Goal: Communication & Community: Answer question/provide support

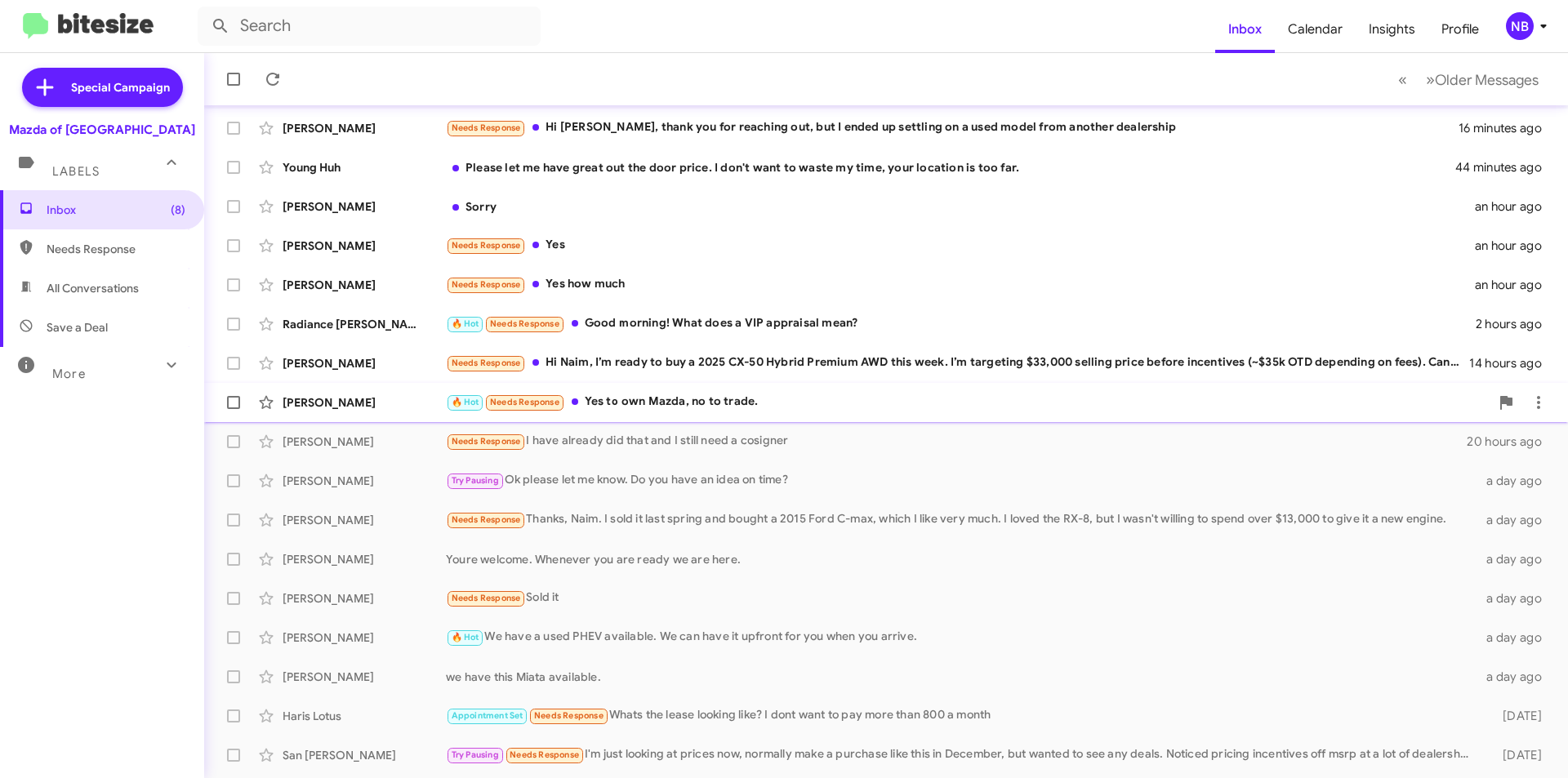
scroll to position [82, 0]
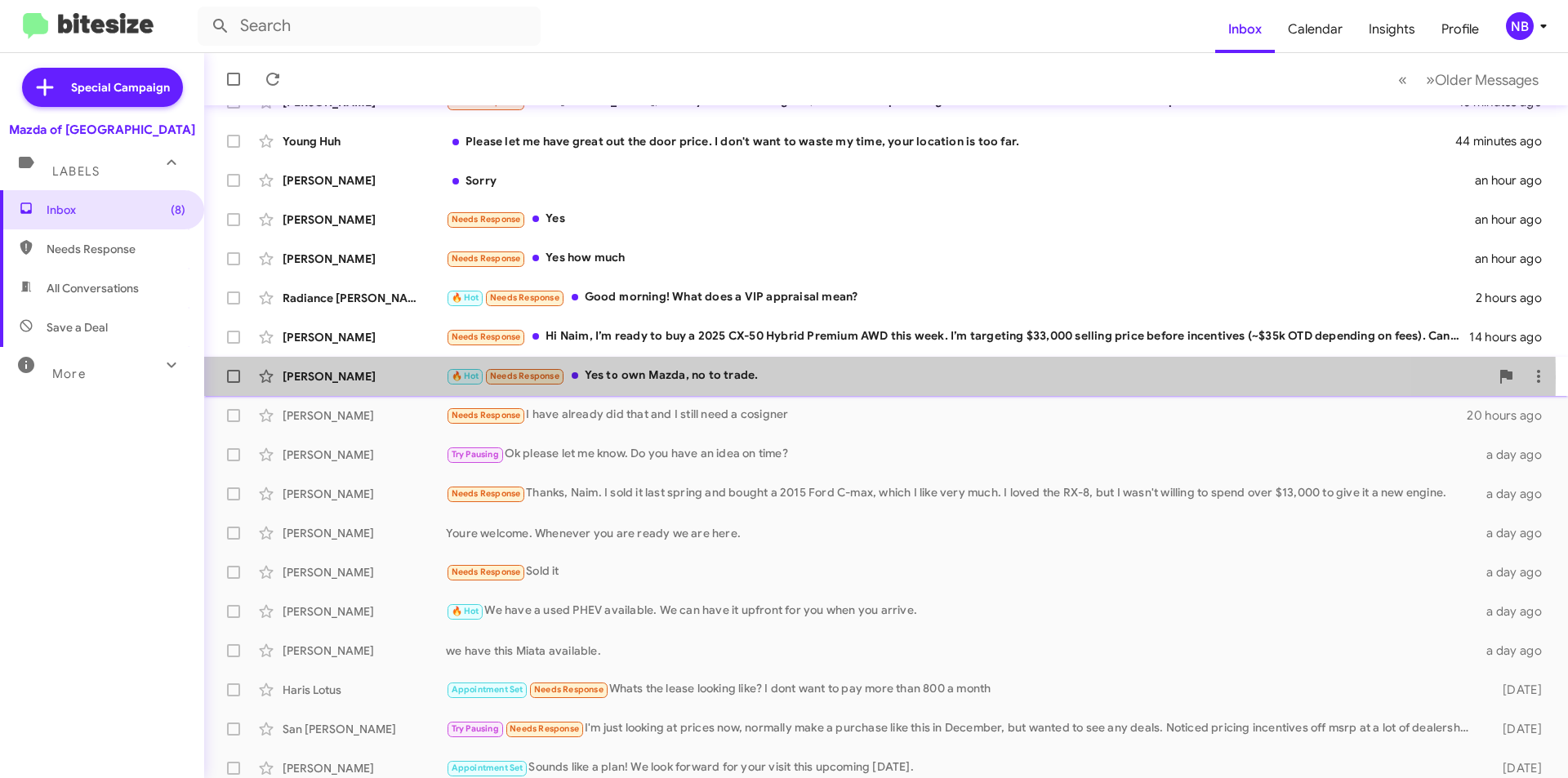
click at [757, 377] on div "🔥 Hot Needs Response Yes to own Mazda, no to trade." at bounding box center [968, 376] width 1043 height 18
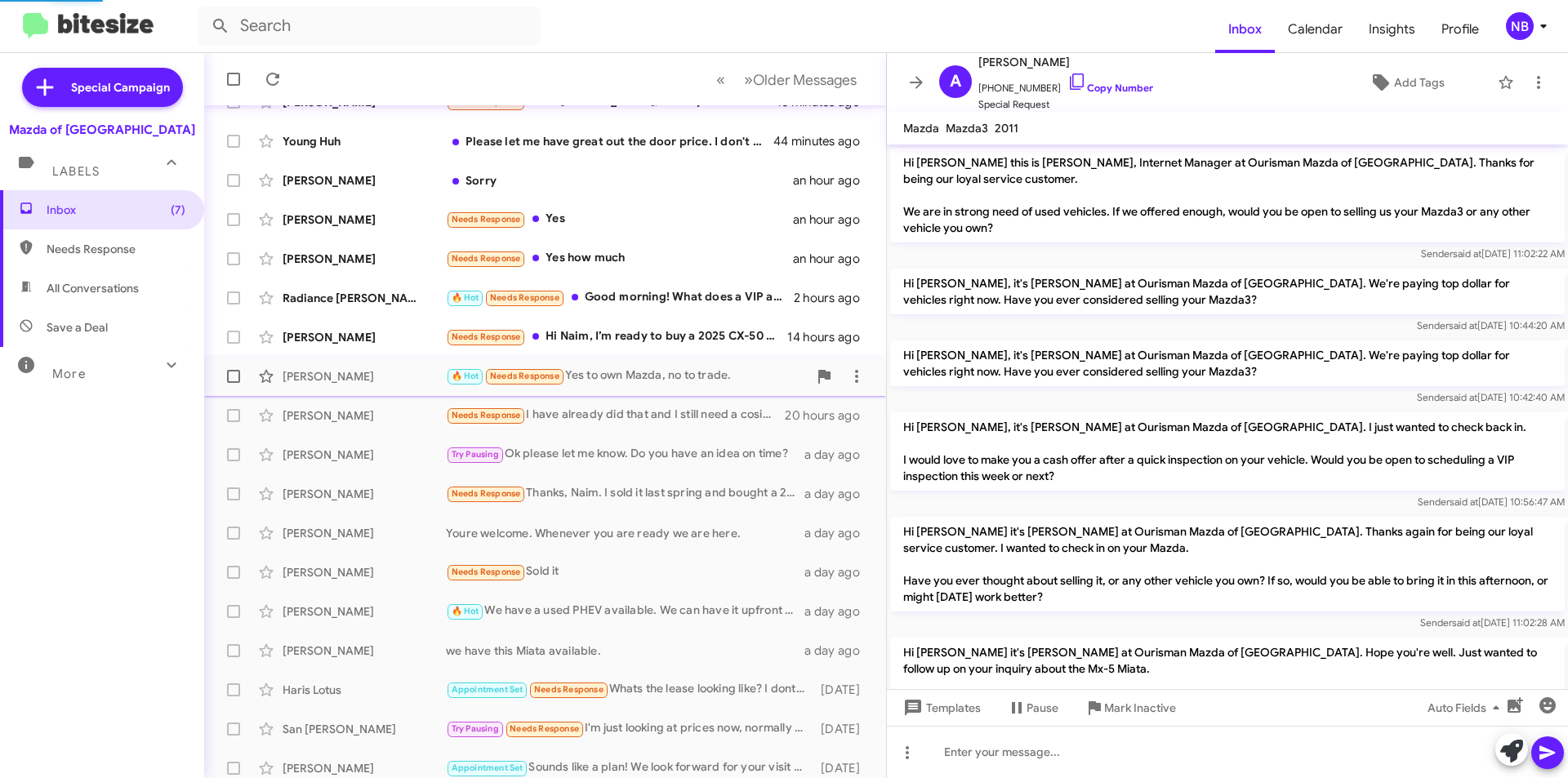
scroll to position [963, 0]
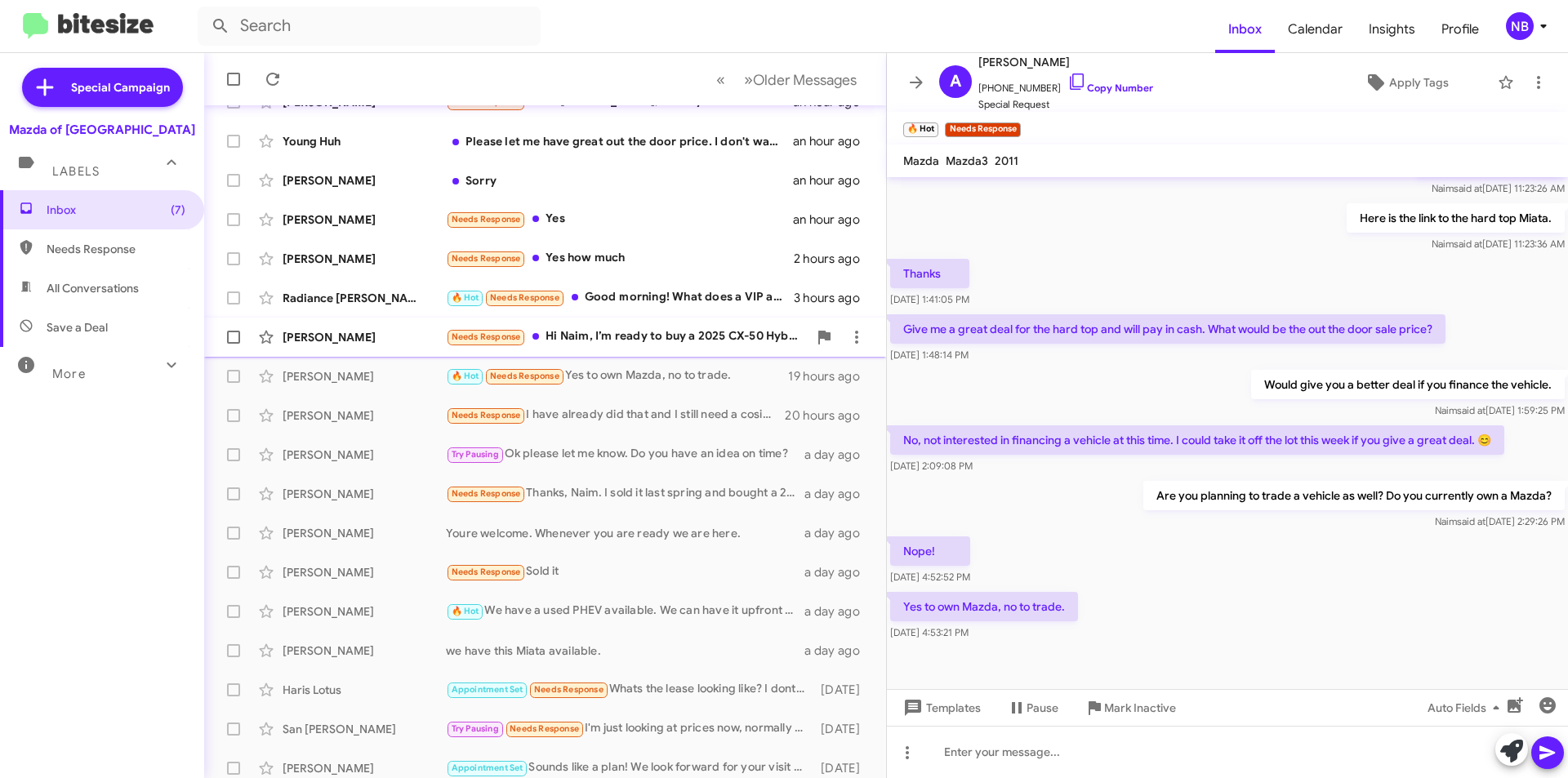
click at [644, 336] on div "Needs Response Hi Naim, I’m ready to buy a 2025 CX-50 Hybrid Premium AWD this w…" at bounding box center [627, 336] width 361 height 18
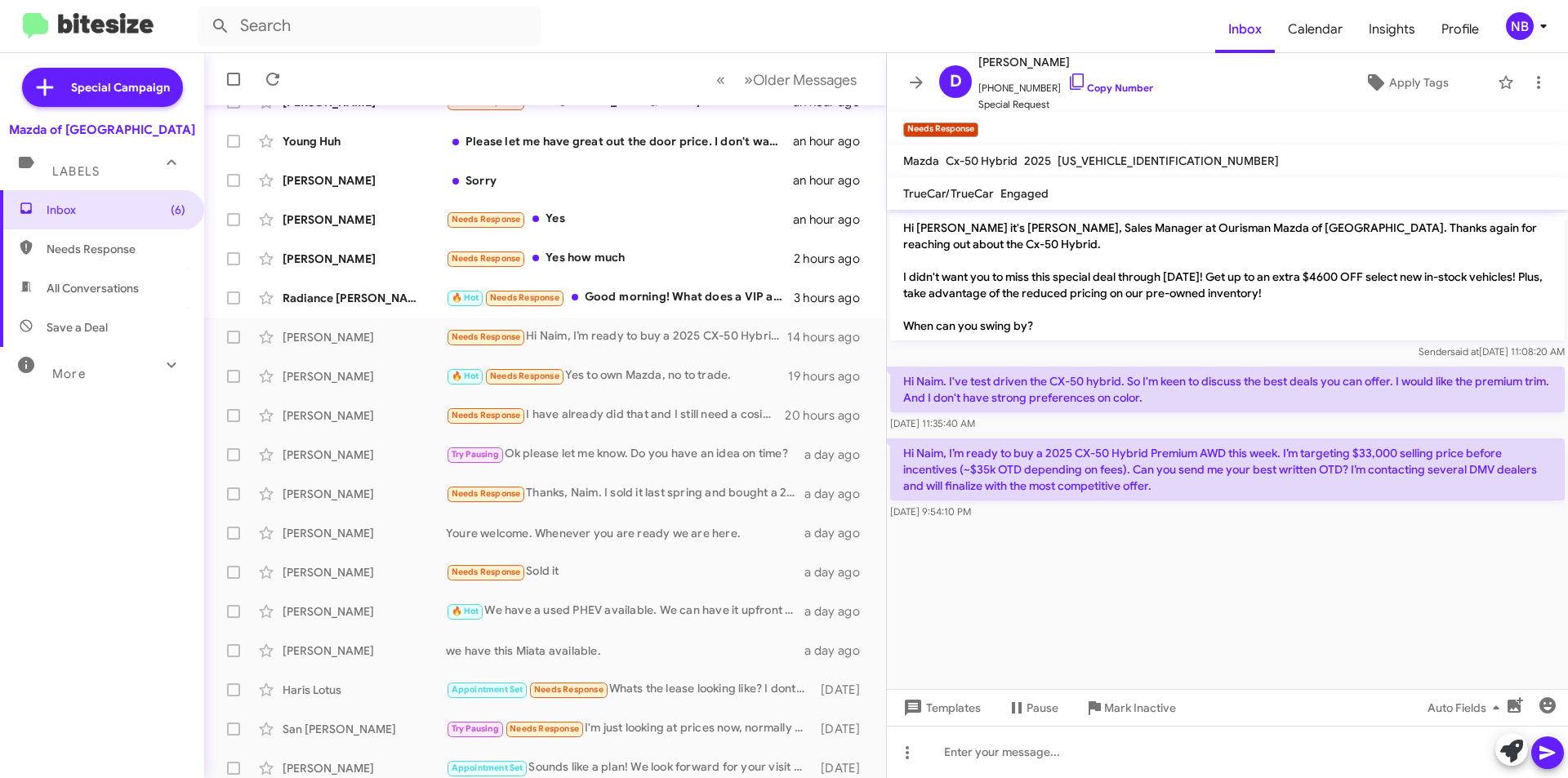
drag, startPoint x: 1066, startPoint y: 454, endPoint x: 1349, endPoint y: 501, distance: 286.9
click at [1349, 501] on div "Hi Naim, I’m ready to buy a 2025 CX-50 Hybrid Premium AWD this week. I’m target…" at bounding box center [1227, 479] width 675 height 82
click at [1343, 493] on p "Hi Naim, I’m ready to buy a 2025 CX-50 Hybrid Premium AWD this week. I’m target…" at bounding box center [1227, 469] width 675 height 62
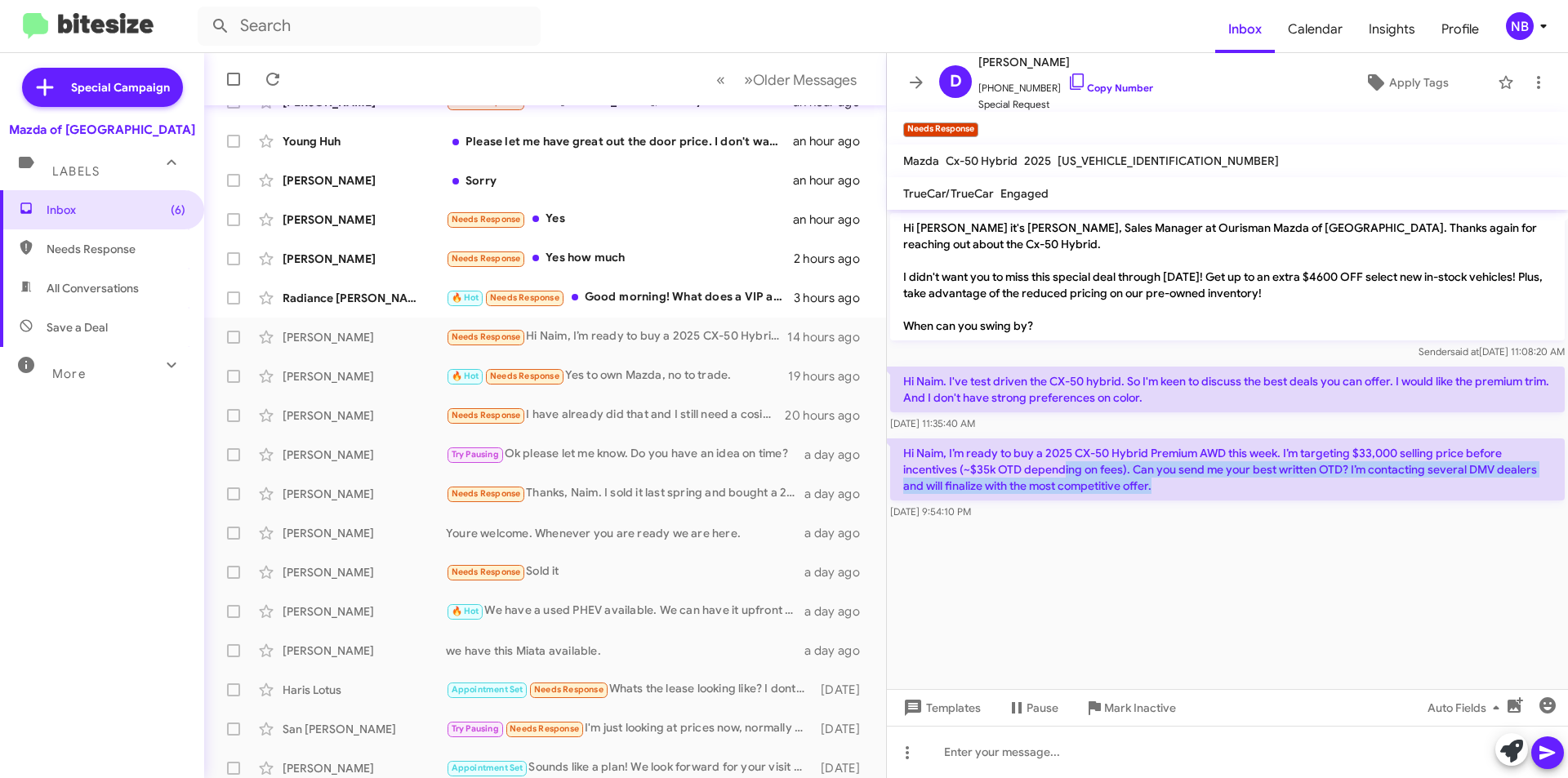
drag, startPoint x: 1065, startPoint y: 471, endPoint x: 1183, endPoint y: 497, distance: 120.8
click at [1183, 497] on p "Hi Naim, I’m ready to buy a 2025 CX-50 Hybrid Premium AWD this week. I’m target…" at bounding box center [1227, 469] width 675 height 62
click at [1184, 490] on p "Hi Naim, I’m ready to buy a 2025 CX-50 Hybrid Premium AWD this week. I’m target…" at bounding box center [1227, 469] width 675 height 62
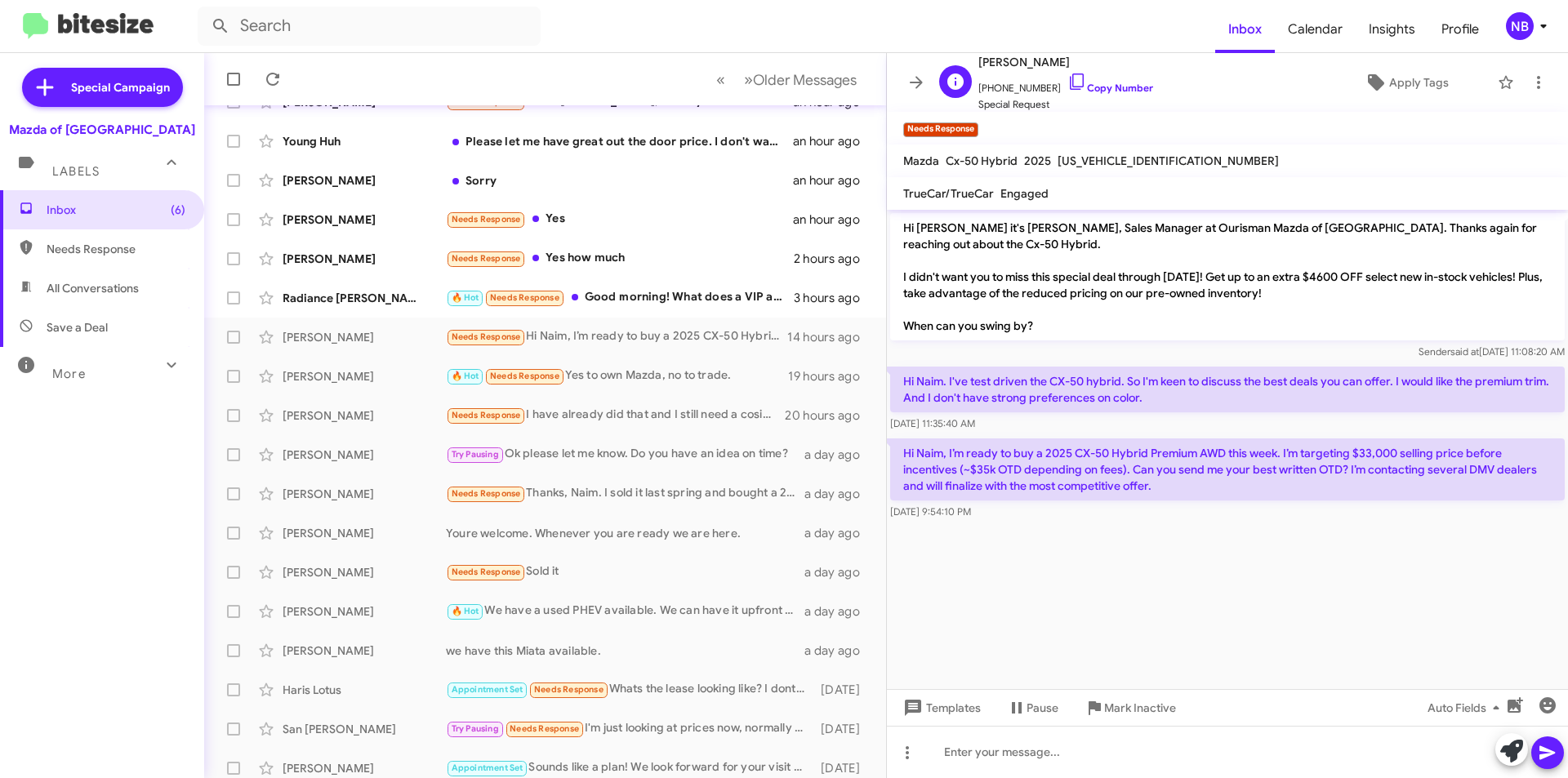
click at [1083, 77] on span "[PHONE_NUMBER] Copy Number" at bounding box center [1066, 84] width 175 height 25
click at [1083, 82] on link "Copy Number" at bounding box center [1110, 88] width 86 height 12
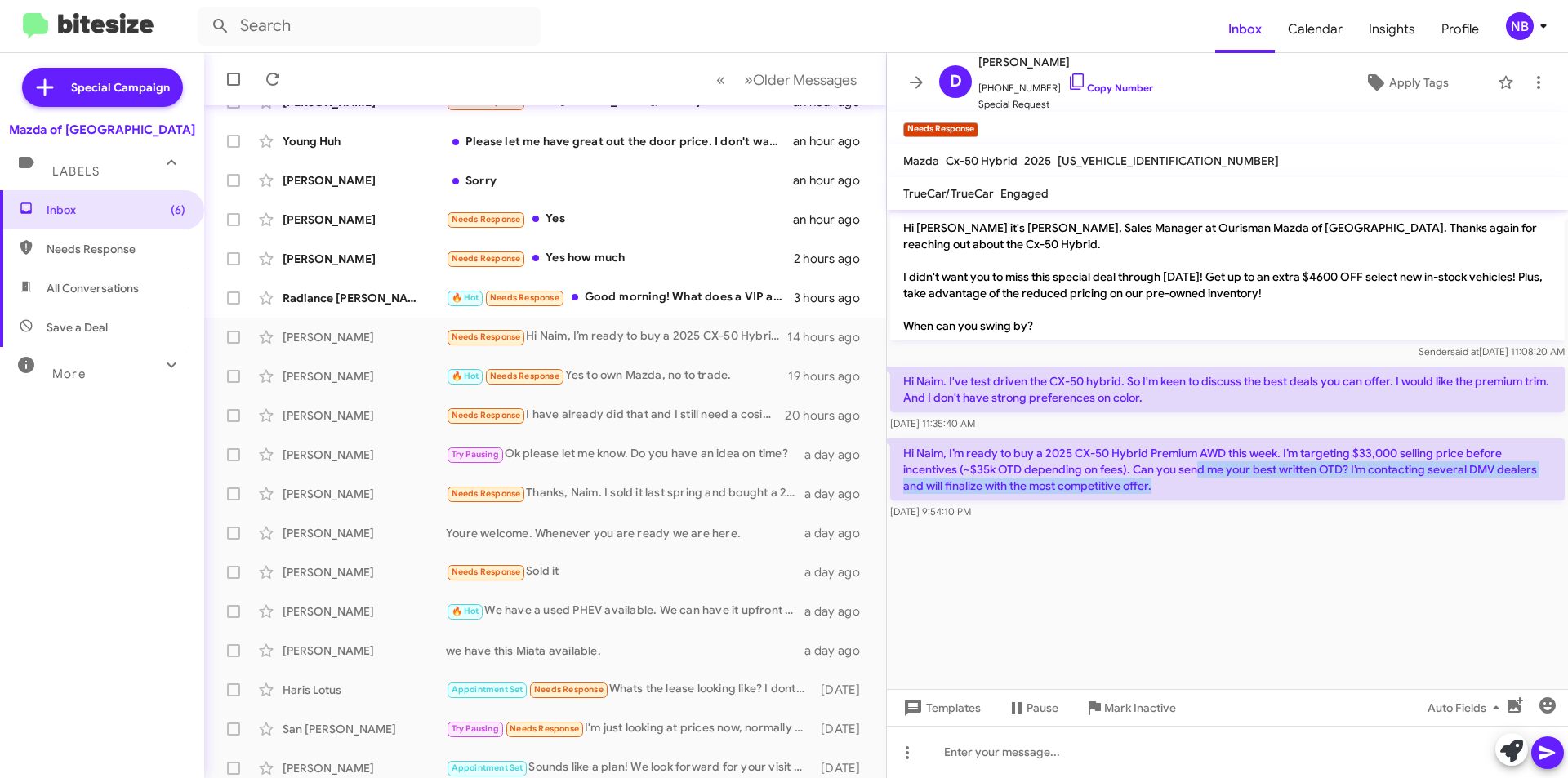
drag, startPoint x: 1196, startPoint y: 473, endPoint x: 1329, endPoint y: 489, distance: 134.0
click at [1329, 489] on p "Hi Naim, I’m ready to buy a 2025 CX-50 Hybrid Premium AWD this week. I’m target…" at bounding box center [1227, 469] width 675 height 62
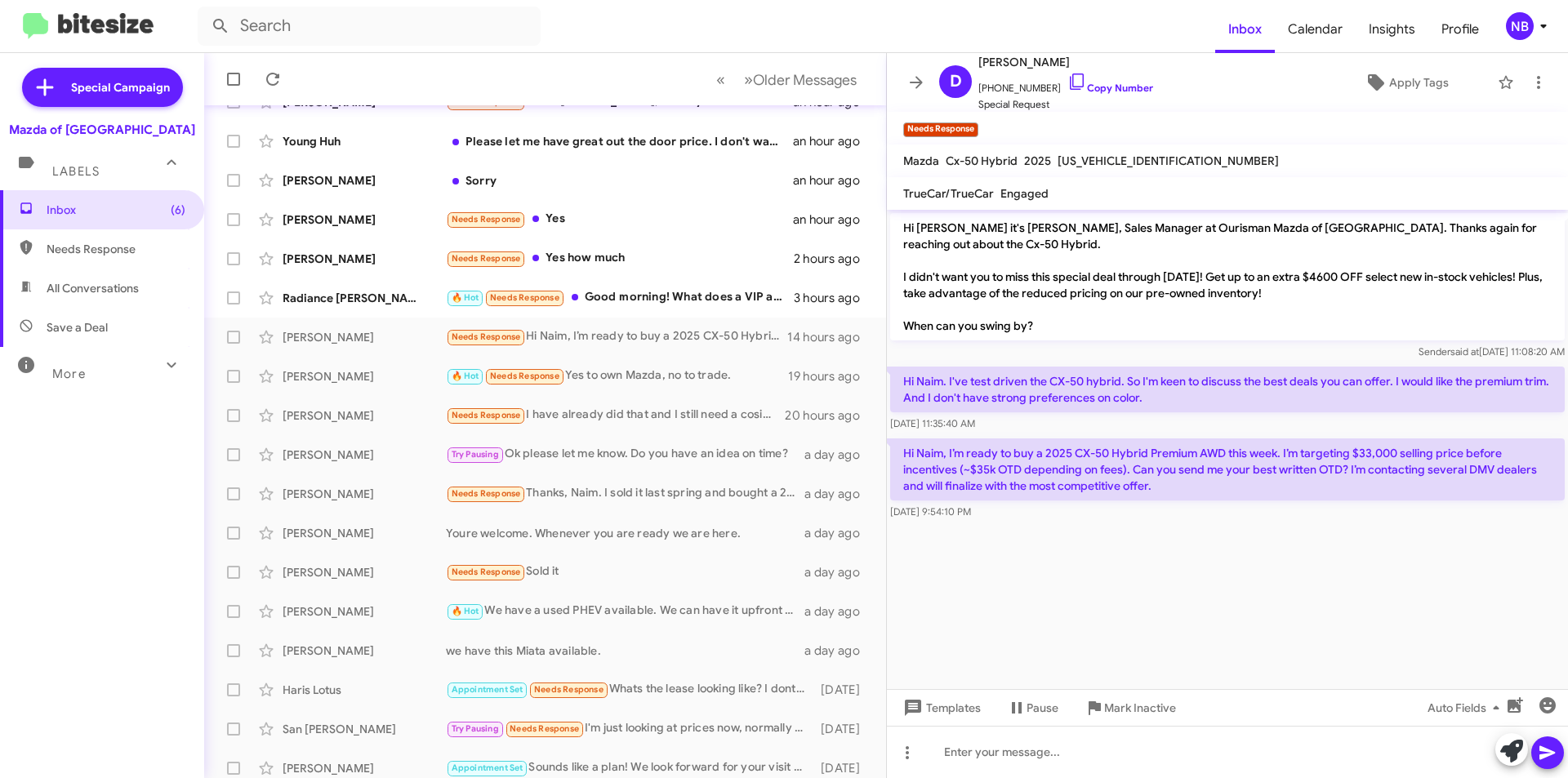
click at [1233, 463] on p "Hi Naim, I’m ready to buy a 2025 CX-50 Hybrid Premium AWD this week. I’m target…" at bounding box center [1227, 469] width 675 height 62
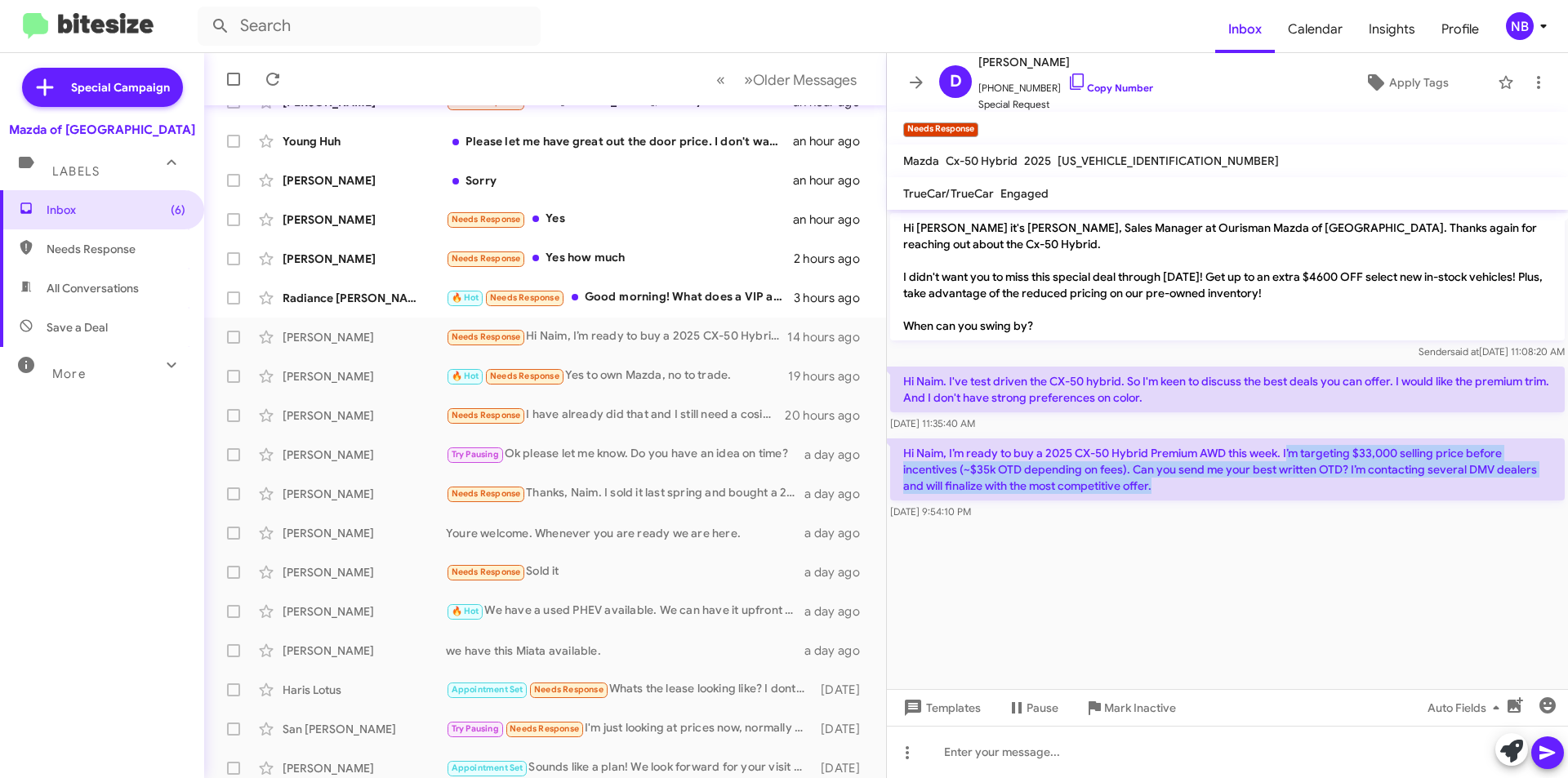
drag, startPoint x: 1289, startPoint y: 454, endPoint x: 1430, endPoint y: 489, distance: 145.3
click at [1430, 489] on p "Hi Naim, I’m ready to buy a 2025 CX-50 Hybrid Premium AWD this week. I’m target…" at bounding box center [1227, 469] width 675 height 62
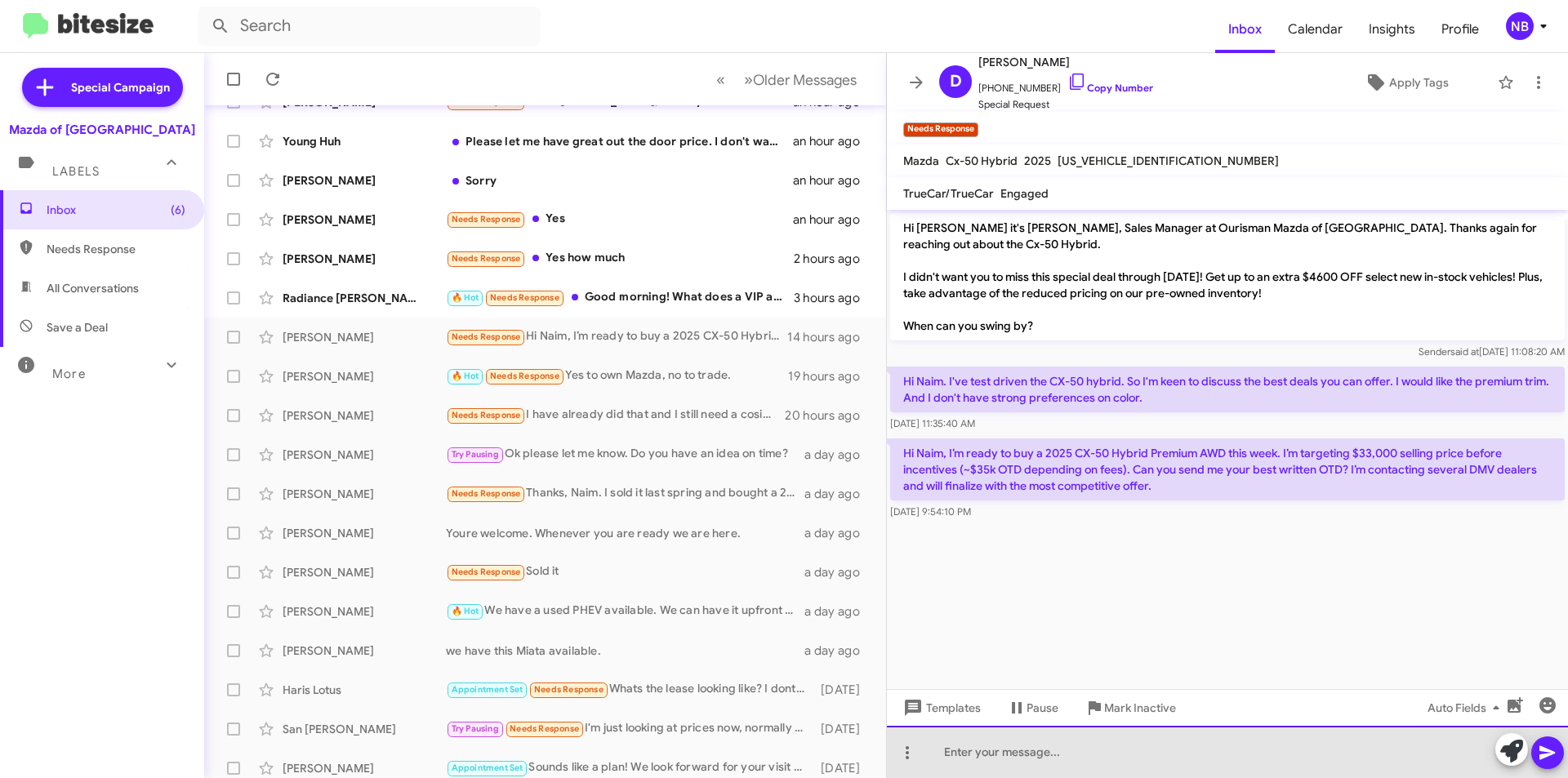
click at [973, 749] on div at bounding box center [1227, 751] width 681 height 53
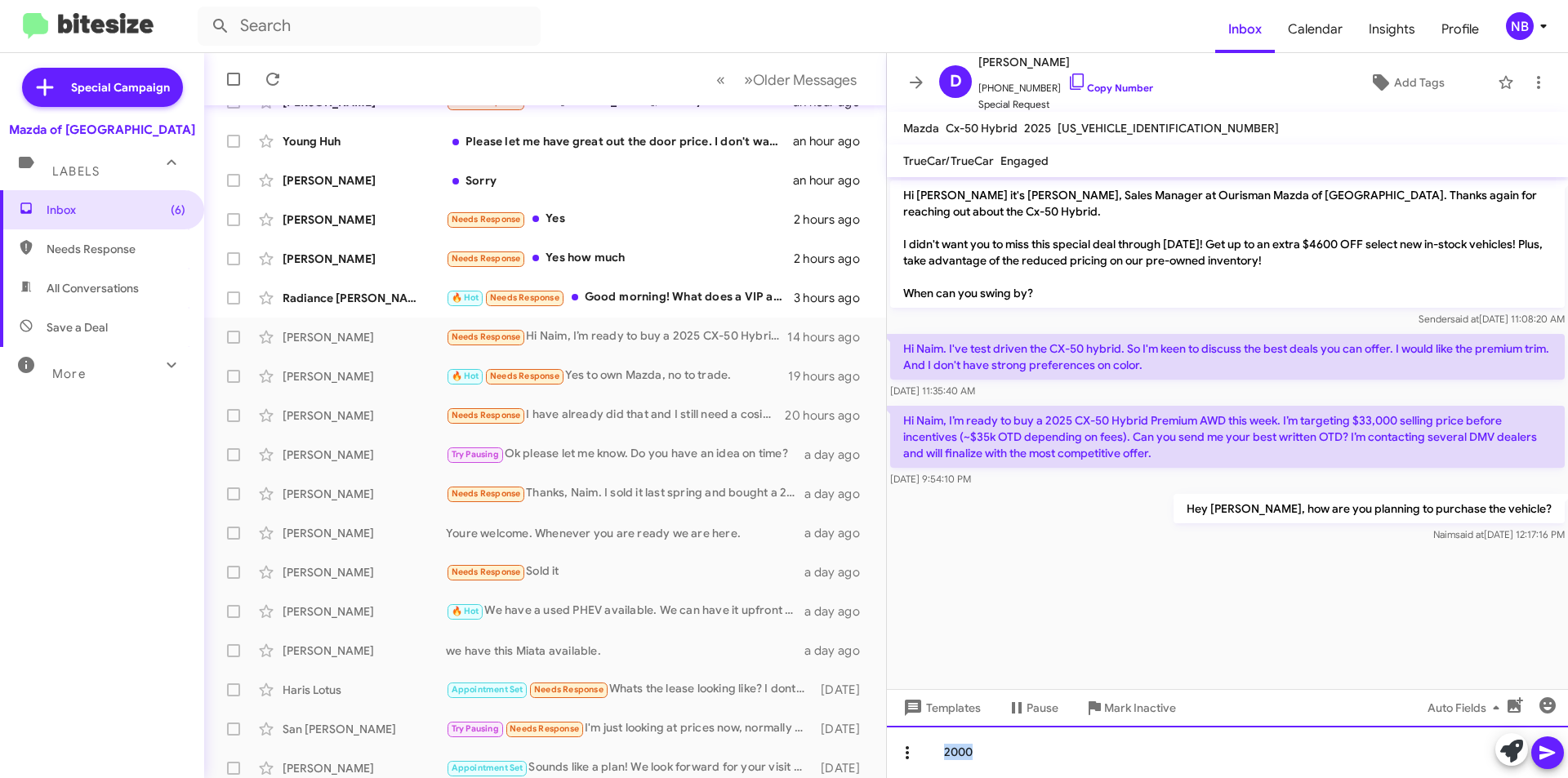
drag, startPoint x: 984, startPoint y: 746, endPoint x: 891, endPoint y: 755, distance: 93.4
click at [899, 758] on div "2000" at bounding box center [1227, 751] width 681 height 53
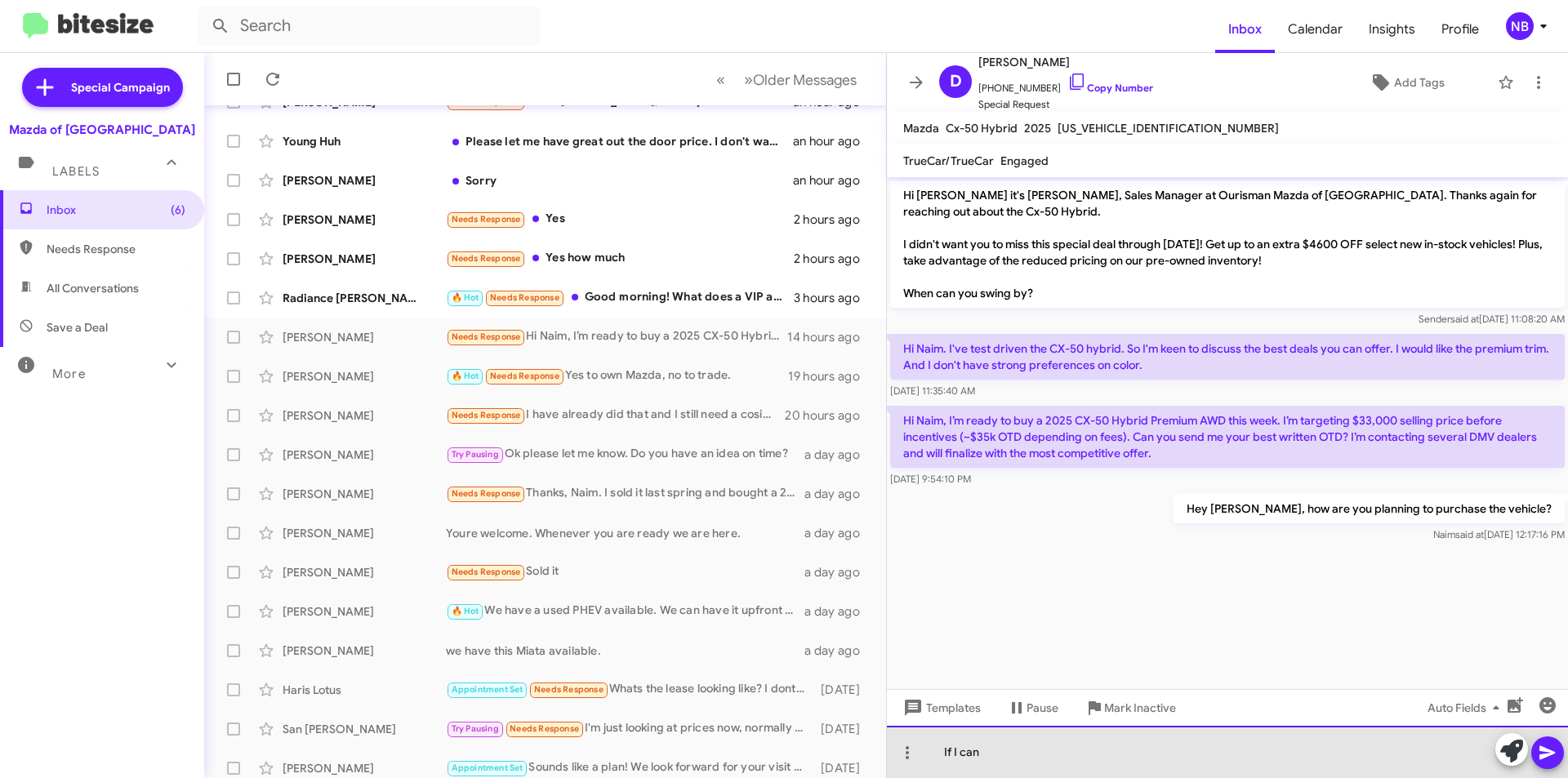
click at [1043, 754] on div "If I can" at bounding box center [1227, 751] width 681 height 53
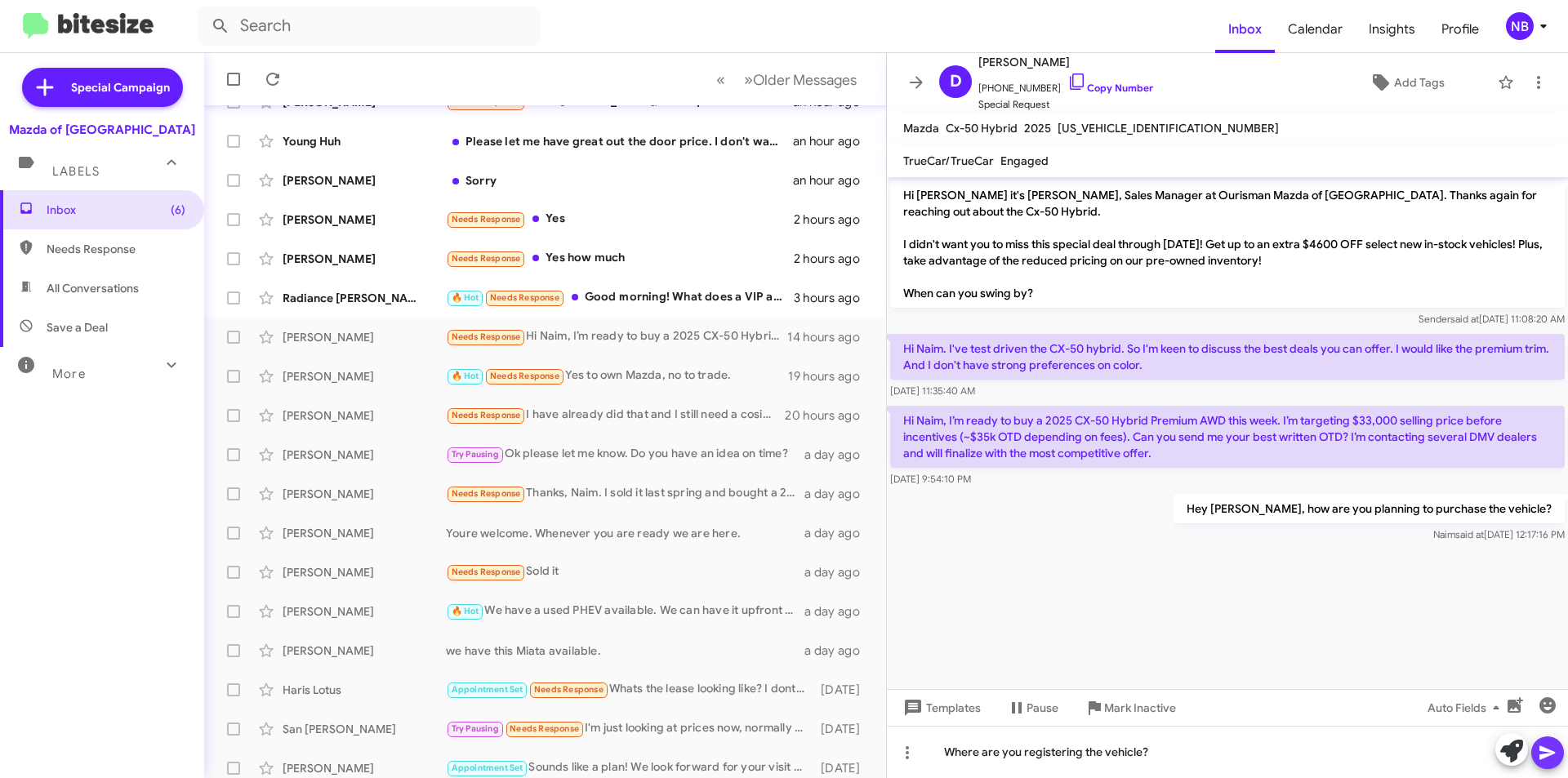
click at [1537, 759] on button at bounding box center [1547, 752] width 32 height 32
click at [678, 304] on div "🔥 Hot Needs Response Good morning! What does a VIP appraisal mean?" at bounding box center [627, 298] width 361 height 18
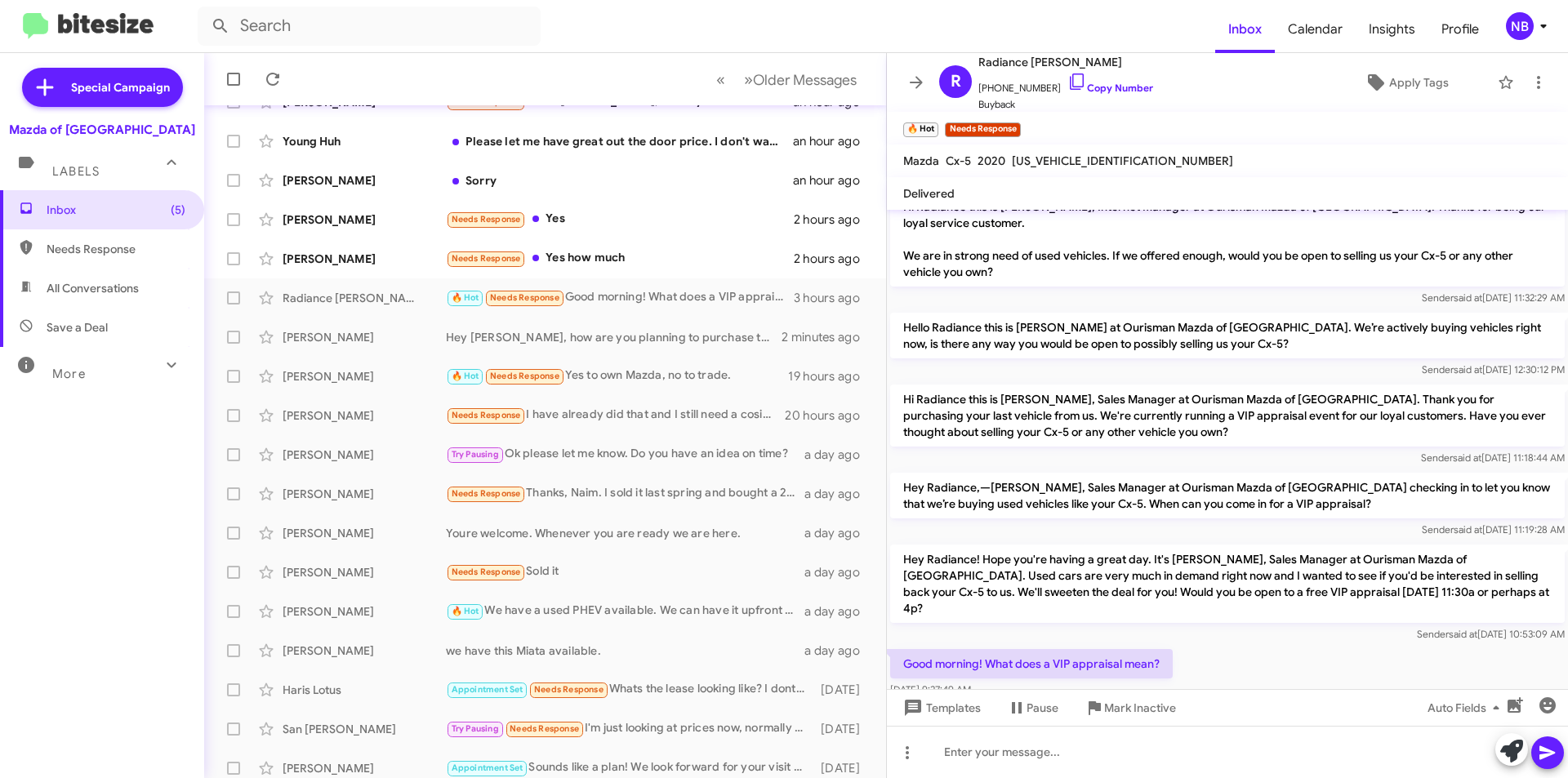
scroll to position [41, 0]
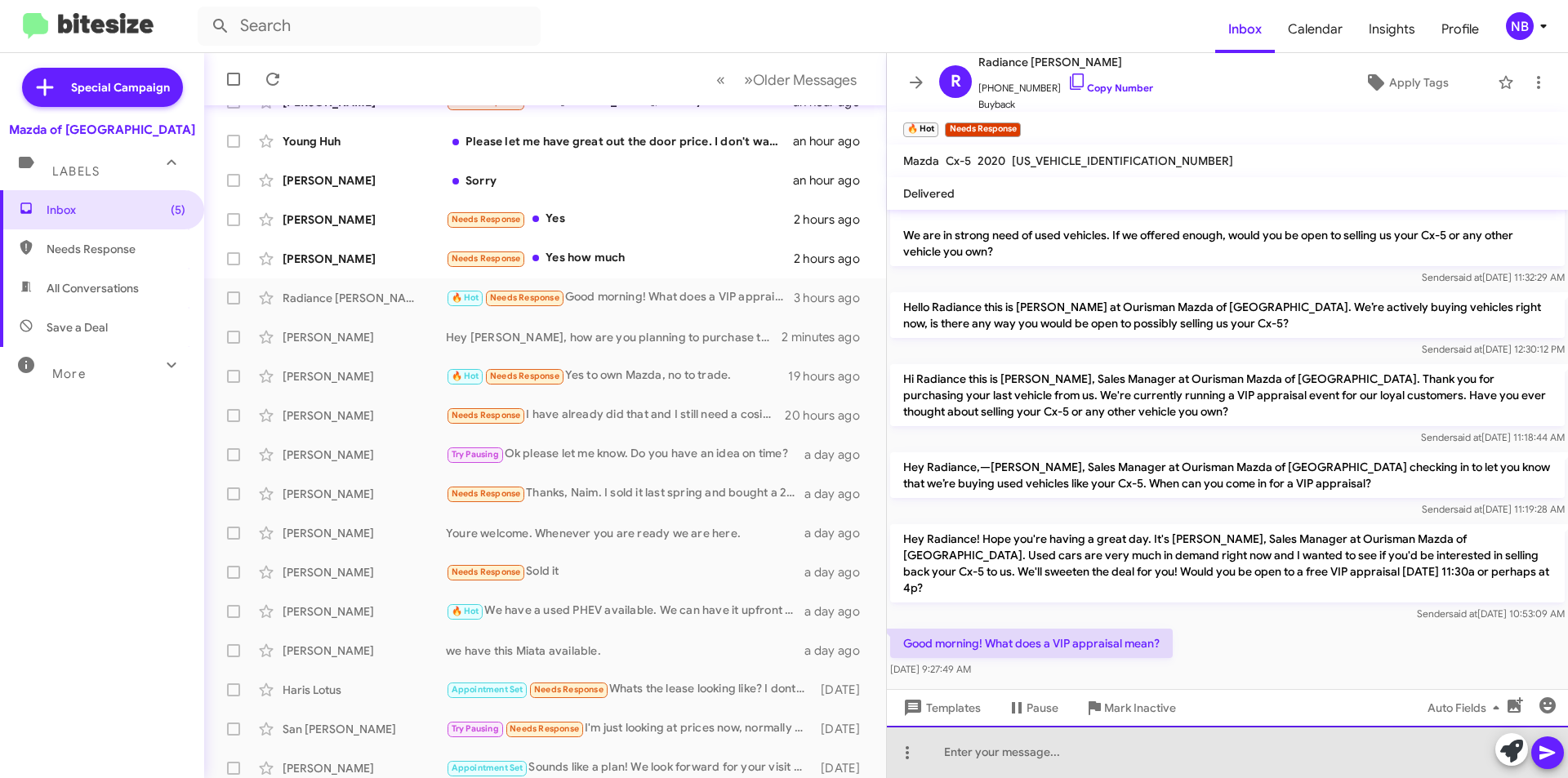
click at [1066, 754] on div at bounding box center [1227, 751] width 681 height 53
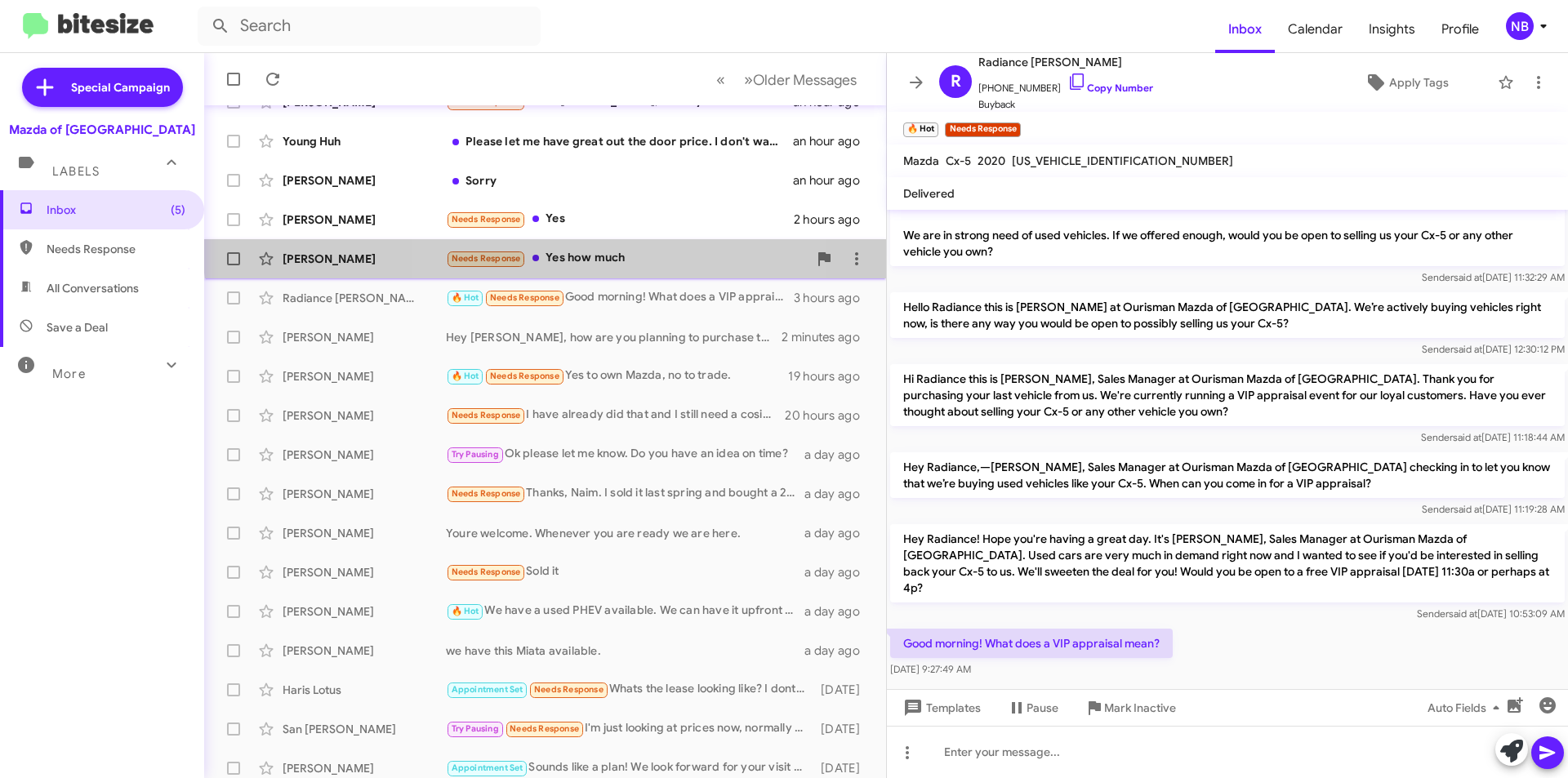
click at [603, 247] on div "[PERSON_NAME] Needs Response Yes how much 2 hours ago" at bounding box center [545, 258] width 655 height 32
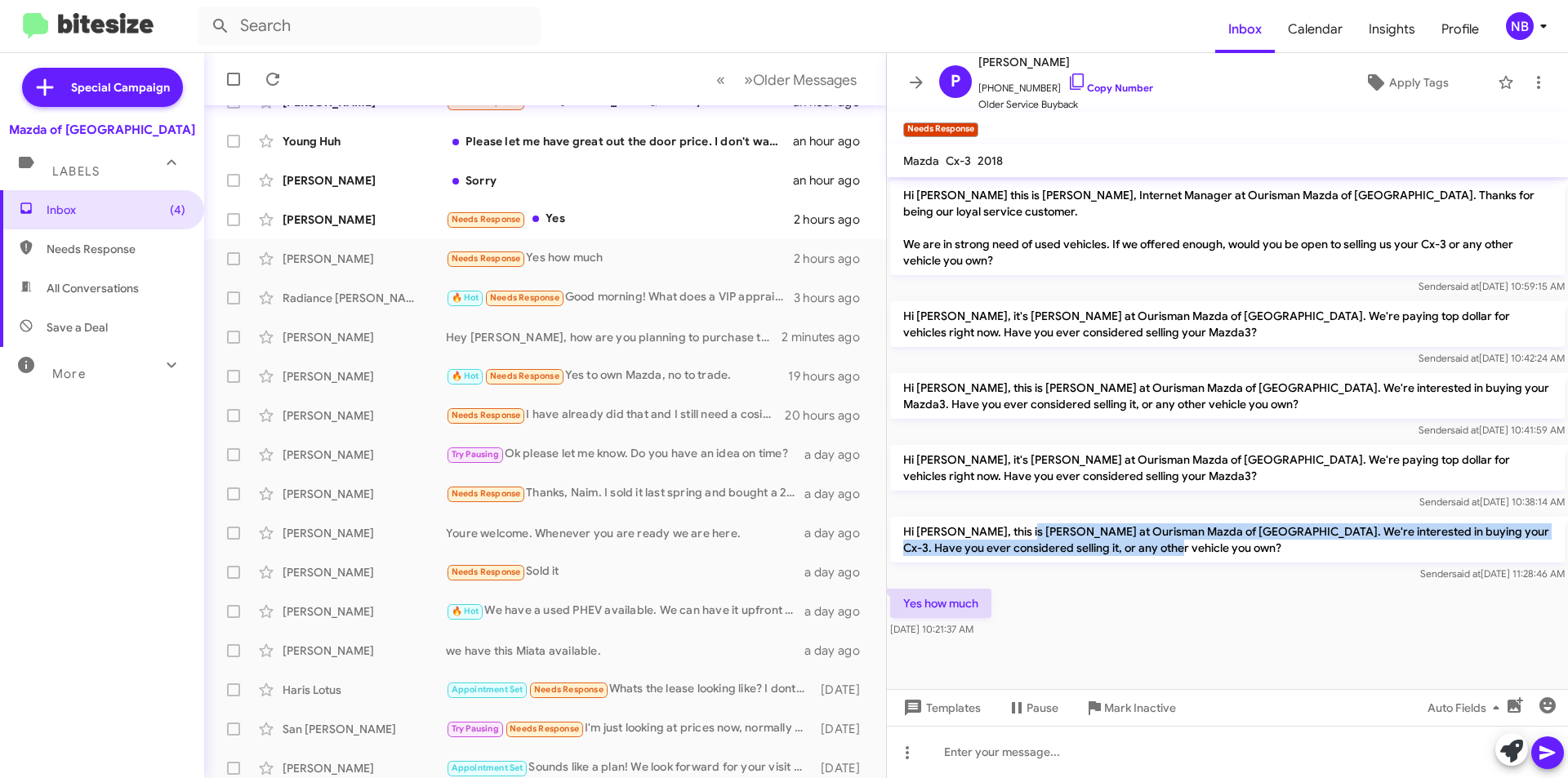
drag, startPoint x: 1020, startPoint y: 537, endPoint x: 1225, endPoint y: 559, distance: 206.2
click at [1225, 559] on p "Hi [PERSON_NAME], this is [PERSON_NAME] at Ourisman Mazda of [GEOGRAPHIC_DATA].…" at bounding box center [1227, 540] width 675 height 46
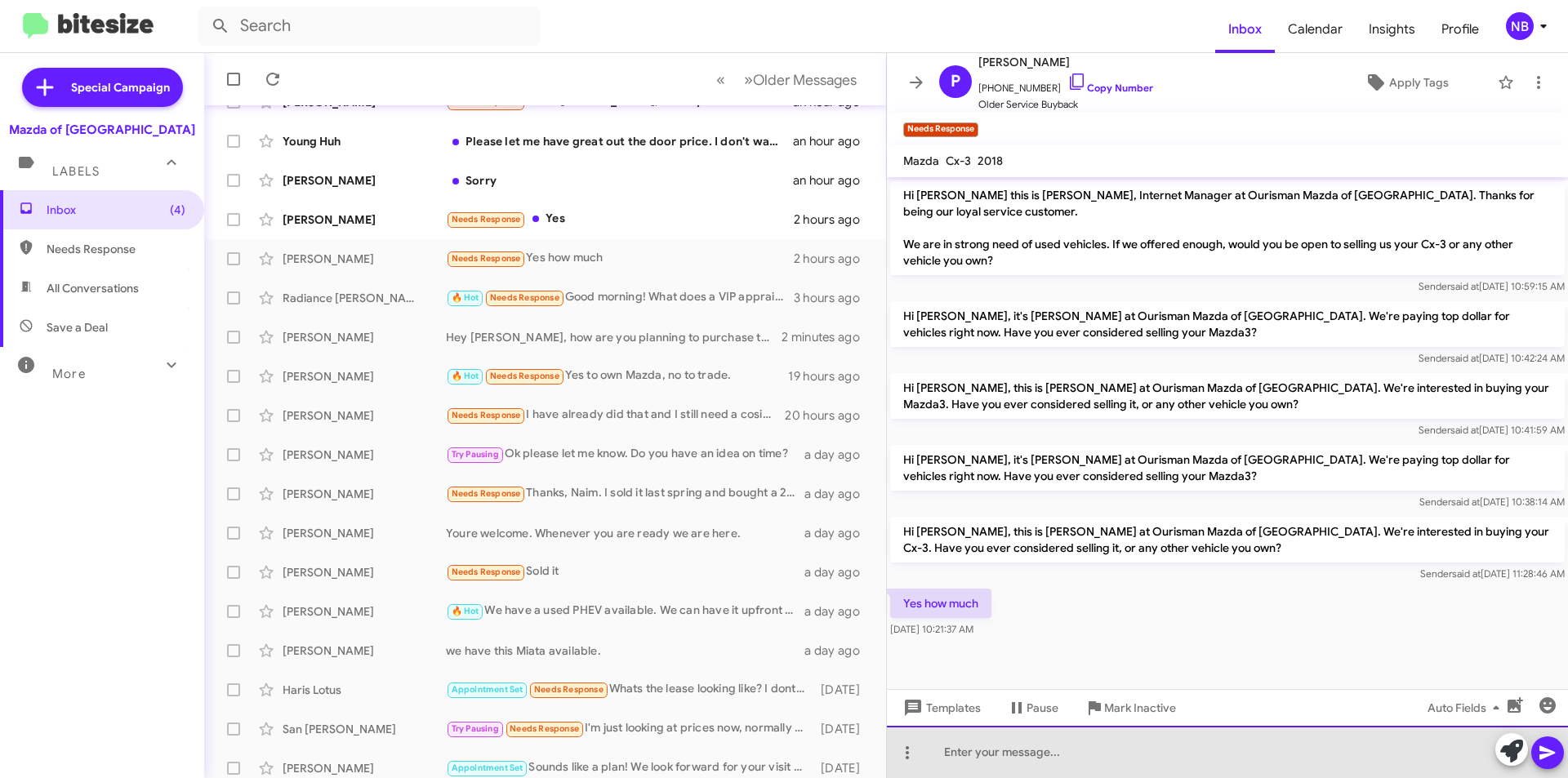
click at [1029, 772] on div at bounding box center [1227, 751] width 681 height 53
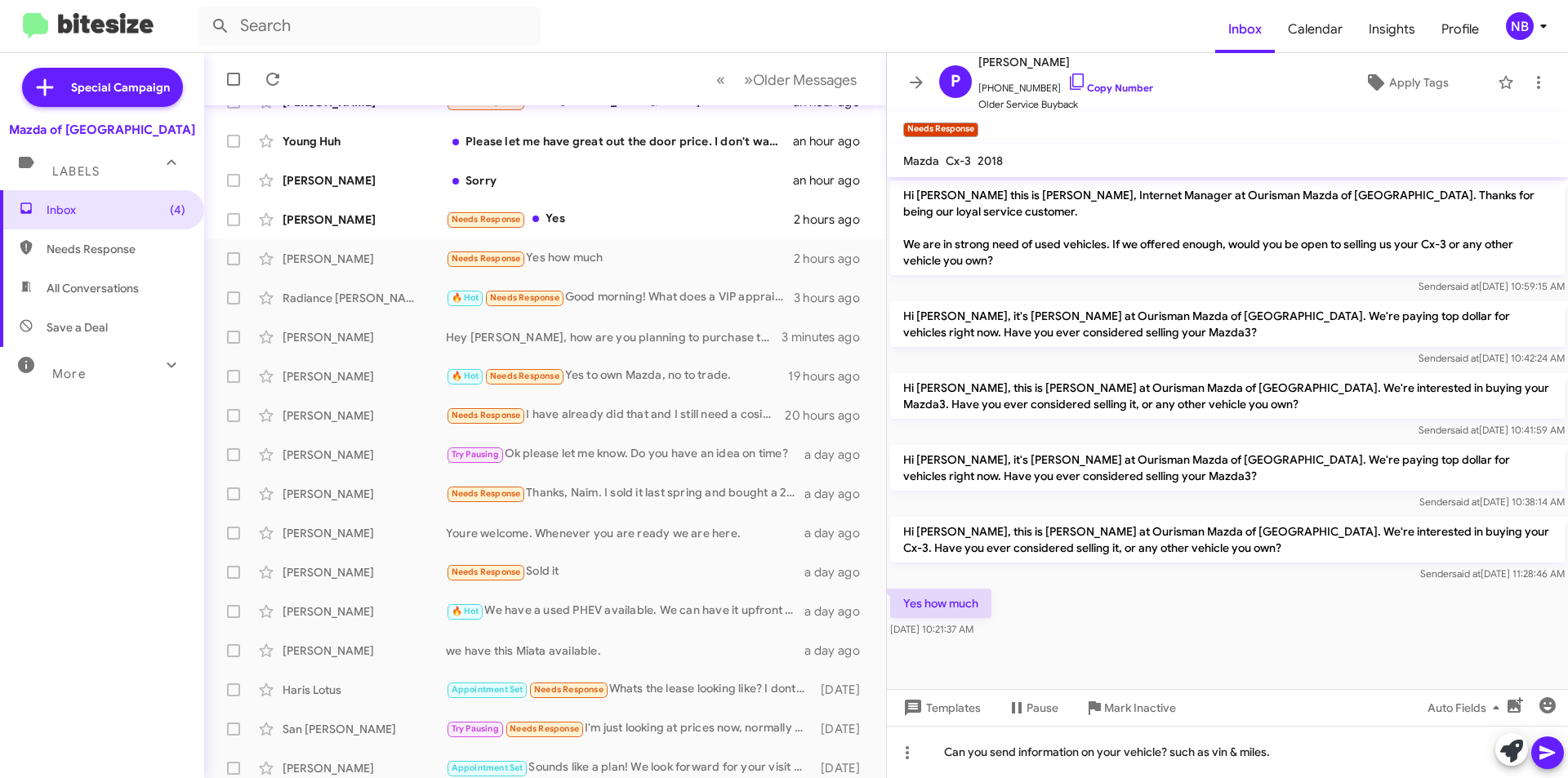
click at [1550, 749] on icon at bounding box center [1547, 752] width 19 height 19
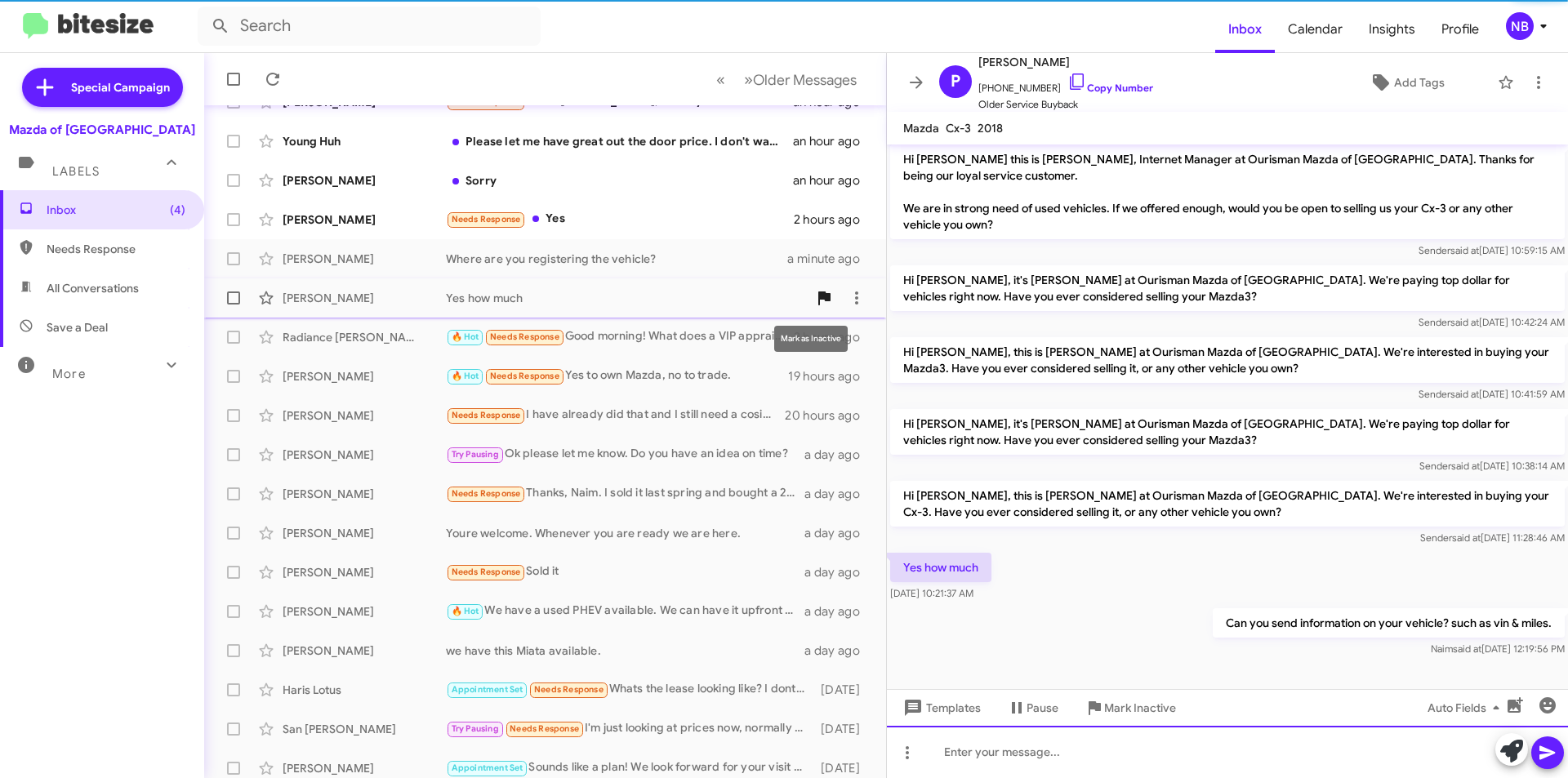
scroll to position [4, 0]
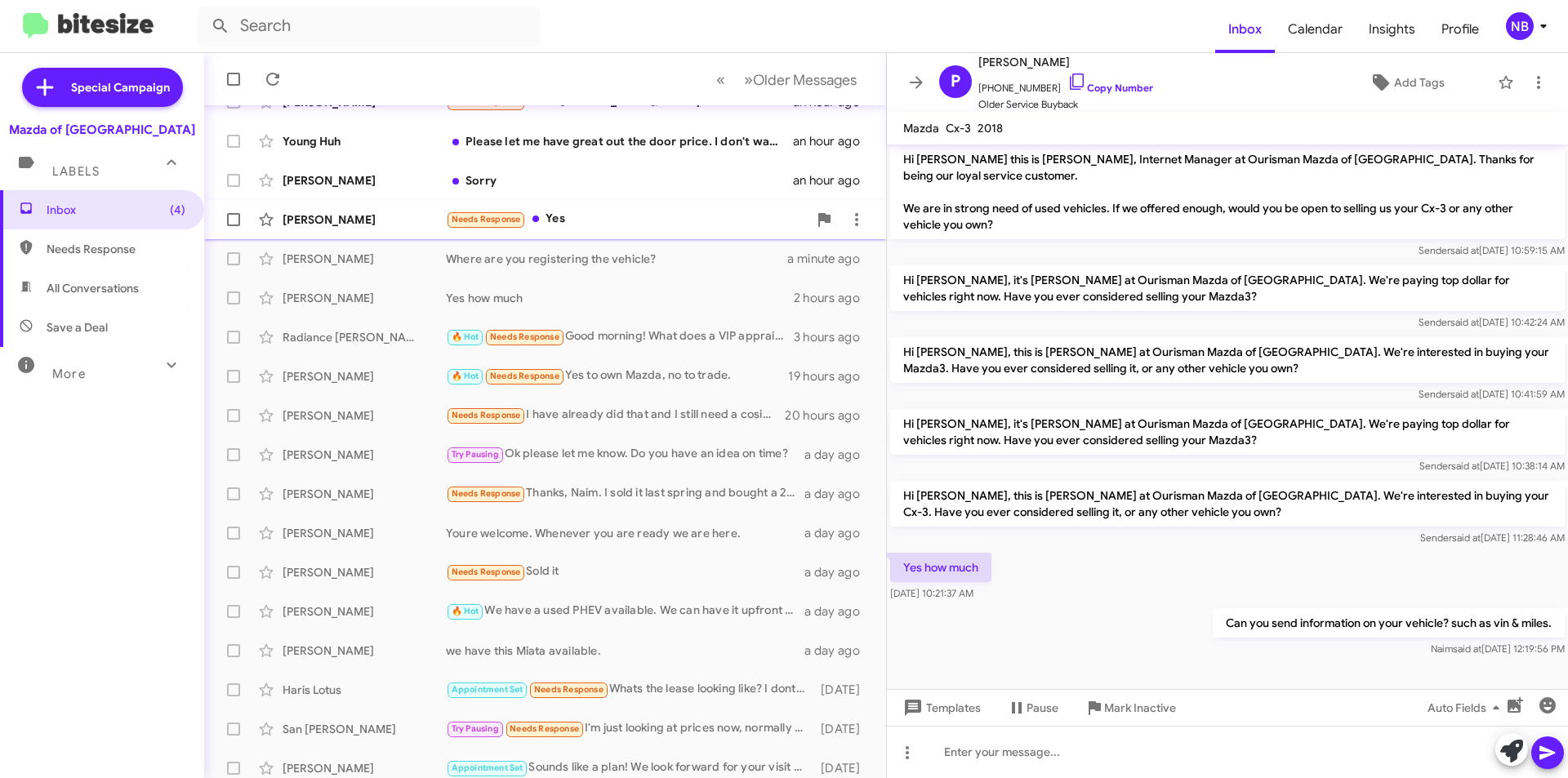
click at [589, 221] on div "Needs Response Yes" at bounding box center [627, 219] width 361 height 18
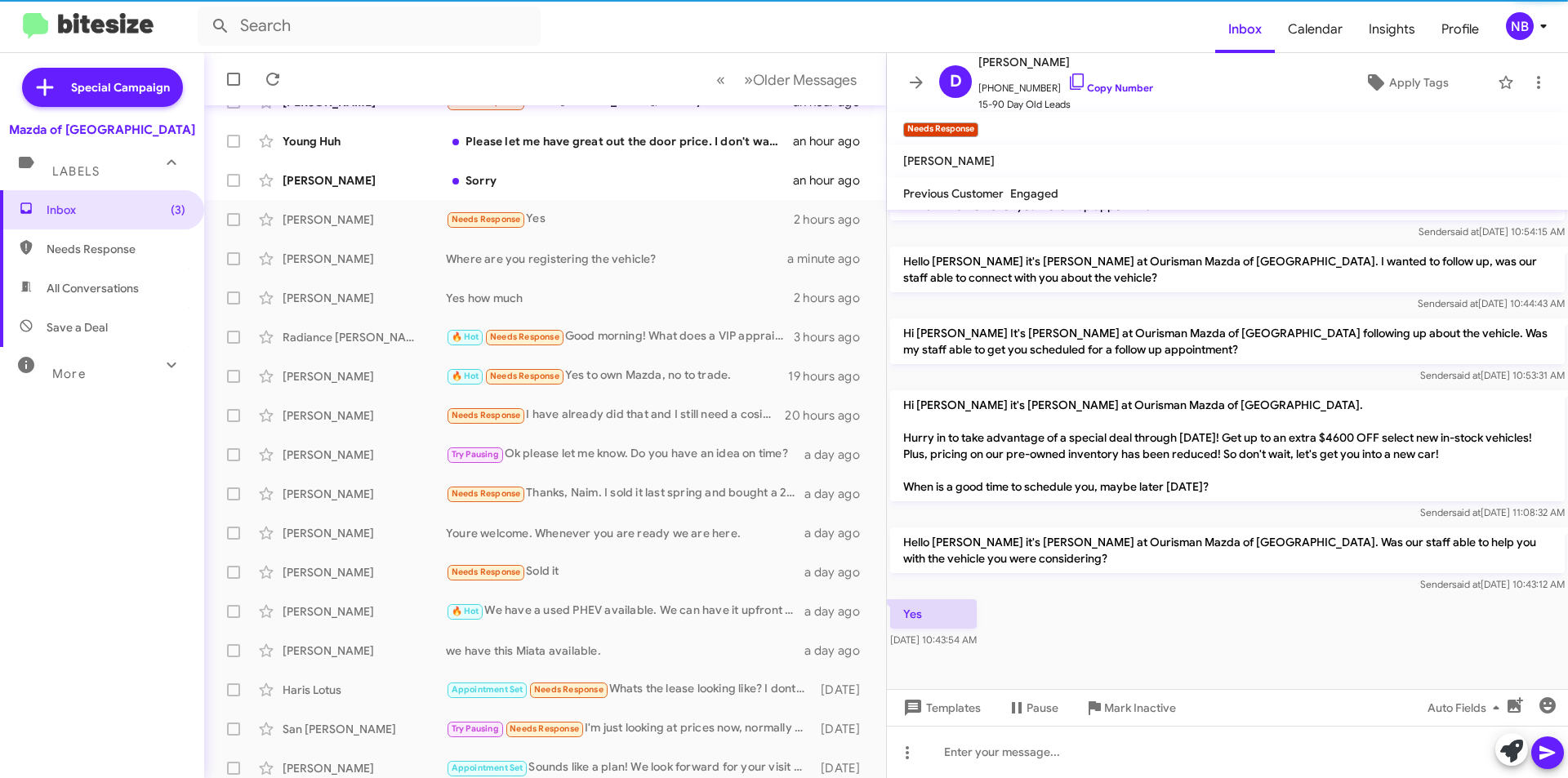
scroll to position [513, 0]
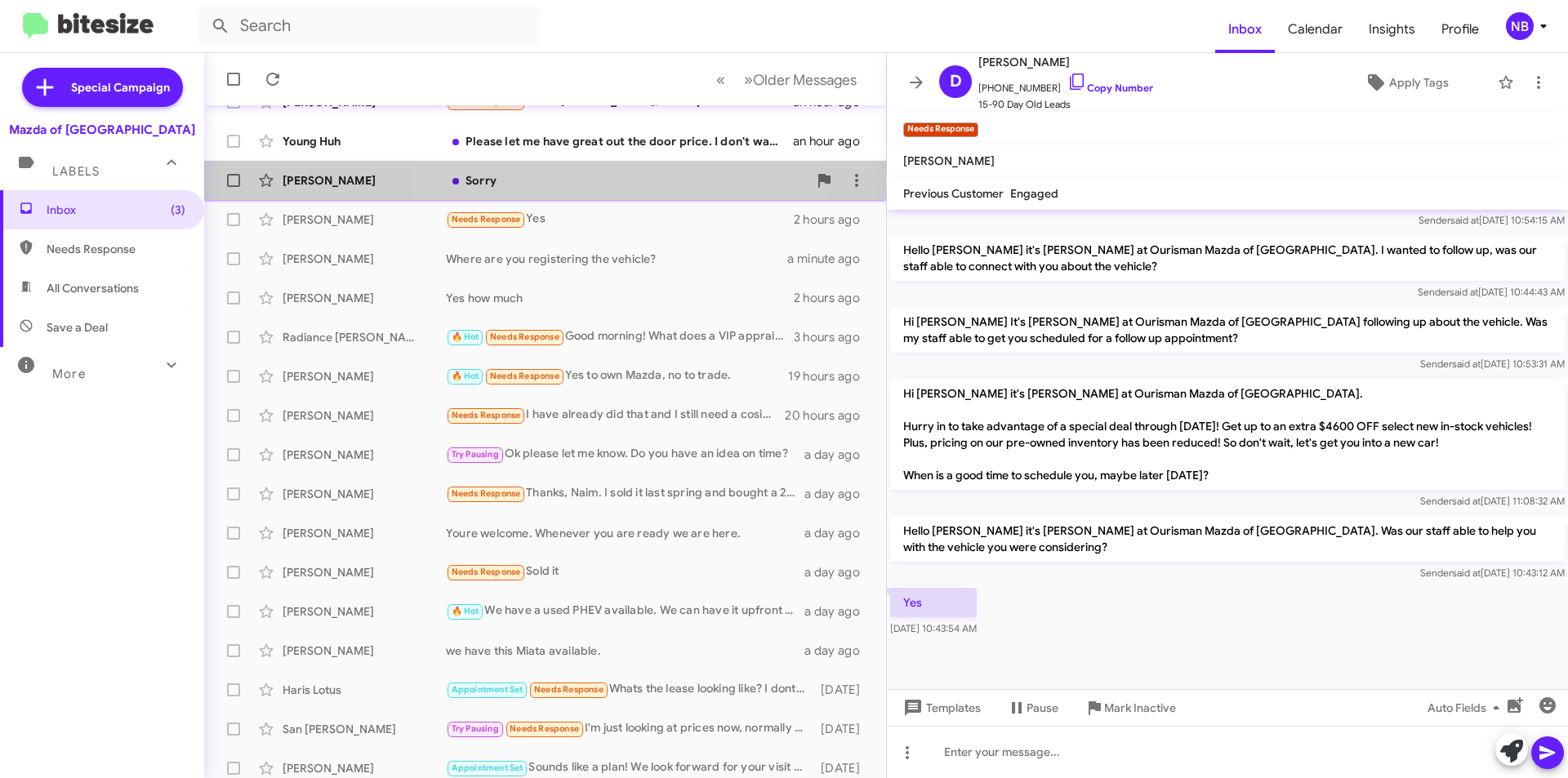
click at [626, 196] on div "[PERSON_NAME] Sorry an hour ago" at bounding box center [545, 180] width 655 height 32
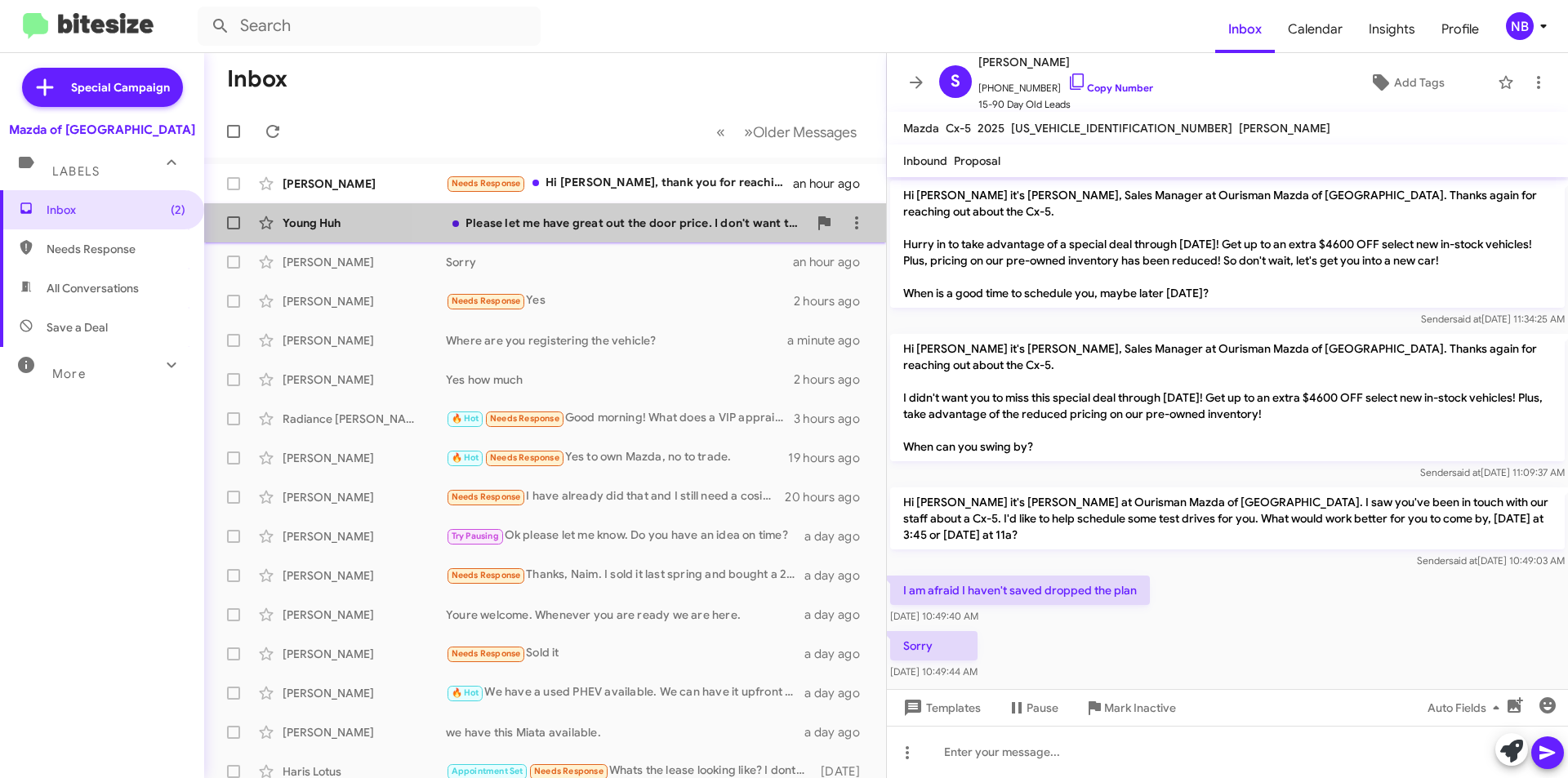
click at [650, 229] on div "Please let me have great out the door price. I don't want to waste my time, you…" at bounding box center [627, 223] width 361 height 17
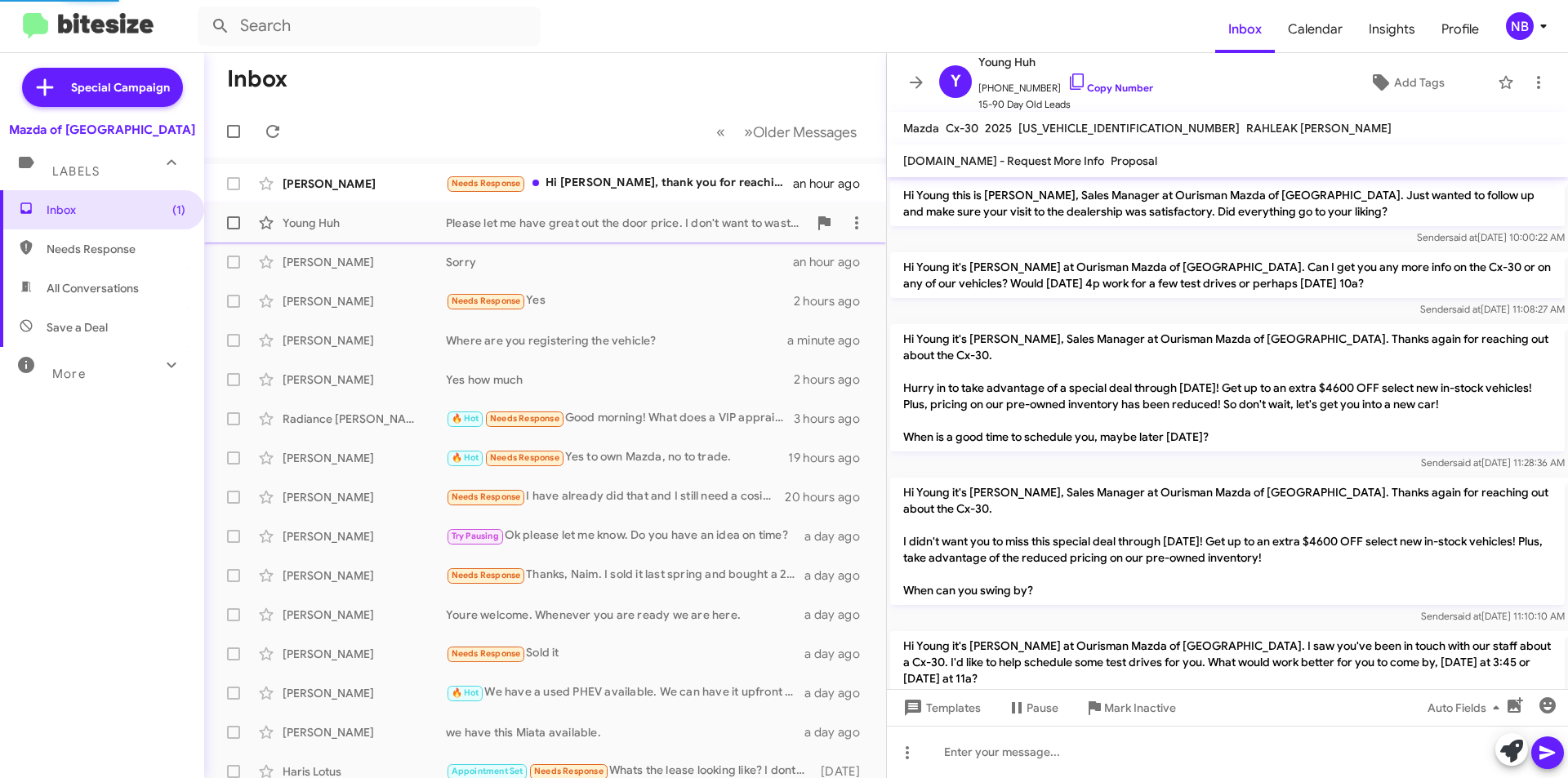
scroll to position [90, 0]
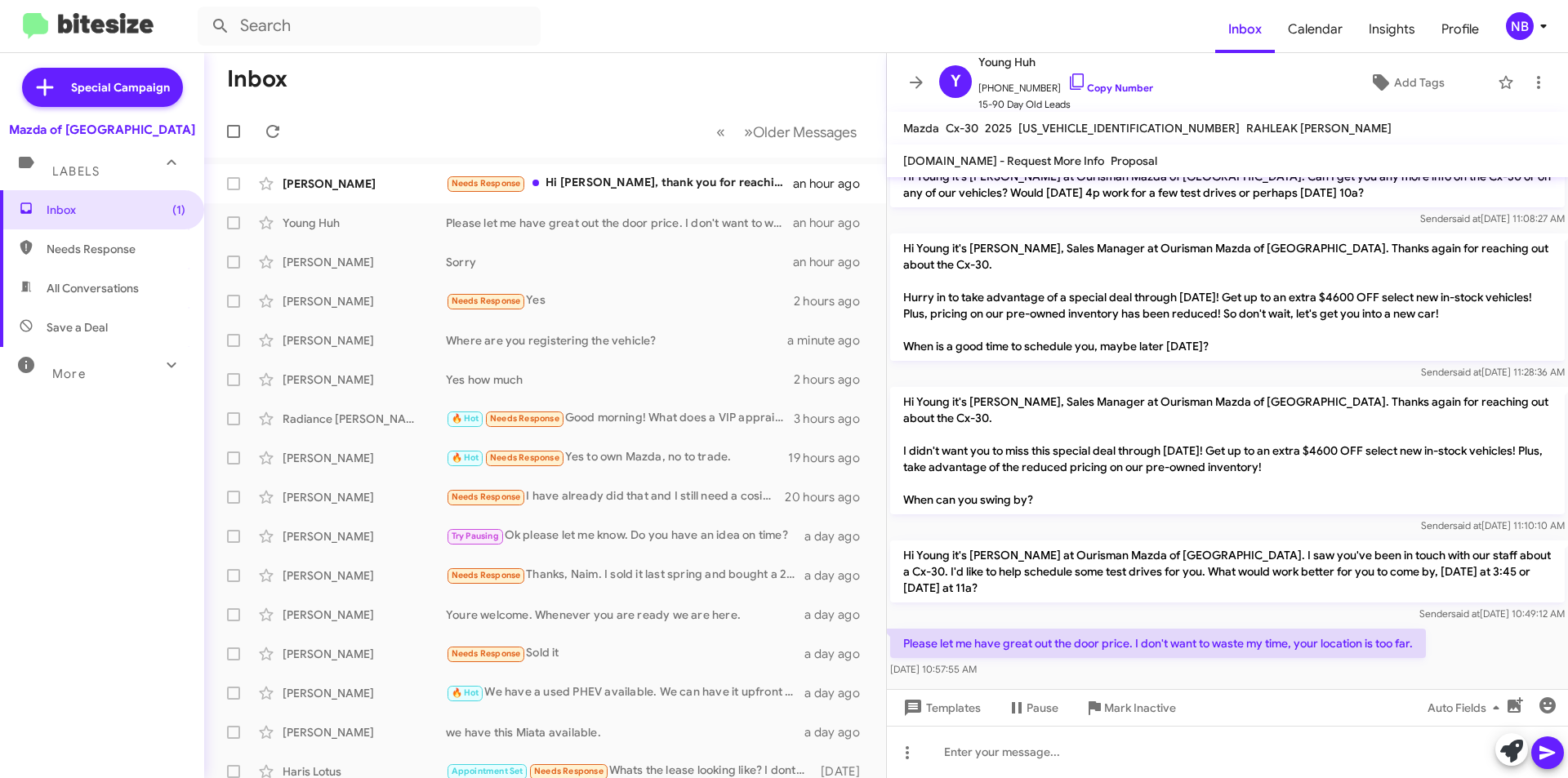
drag, startPoint x: 1141, startPoint y: 623, endPoint x: 1320, endPoint y: 645, distance: 180.3
click at [1320, 645] on div "Please let me have great out the door price. I don't want to waste my time, you…" at bounding box center [1157, 653] width 536 height 49
click at [1321, 629] on p "Please let me have great out the door price. I don't want to waste my time, you…" at bounding box center [1157, 643] width 536 height 29
click at [1326, 629] on p "Please let me have great out the door price. I don't want to waste my time, you…" at bounding box center [1157, 643] width 536 height 29
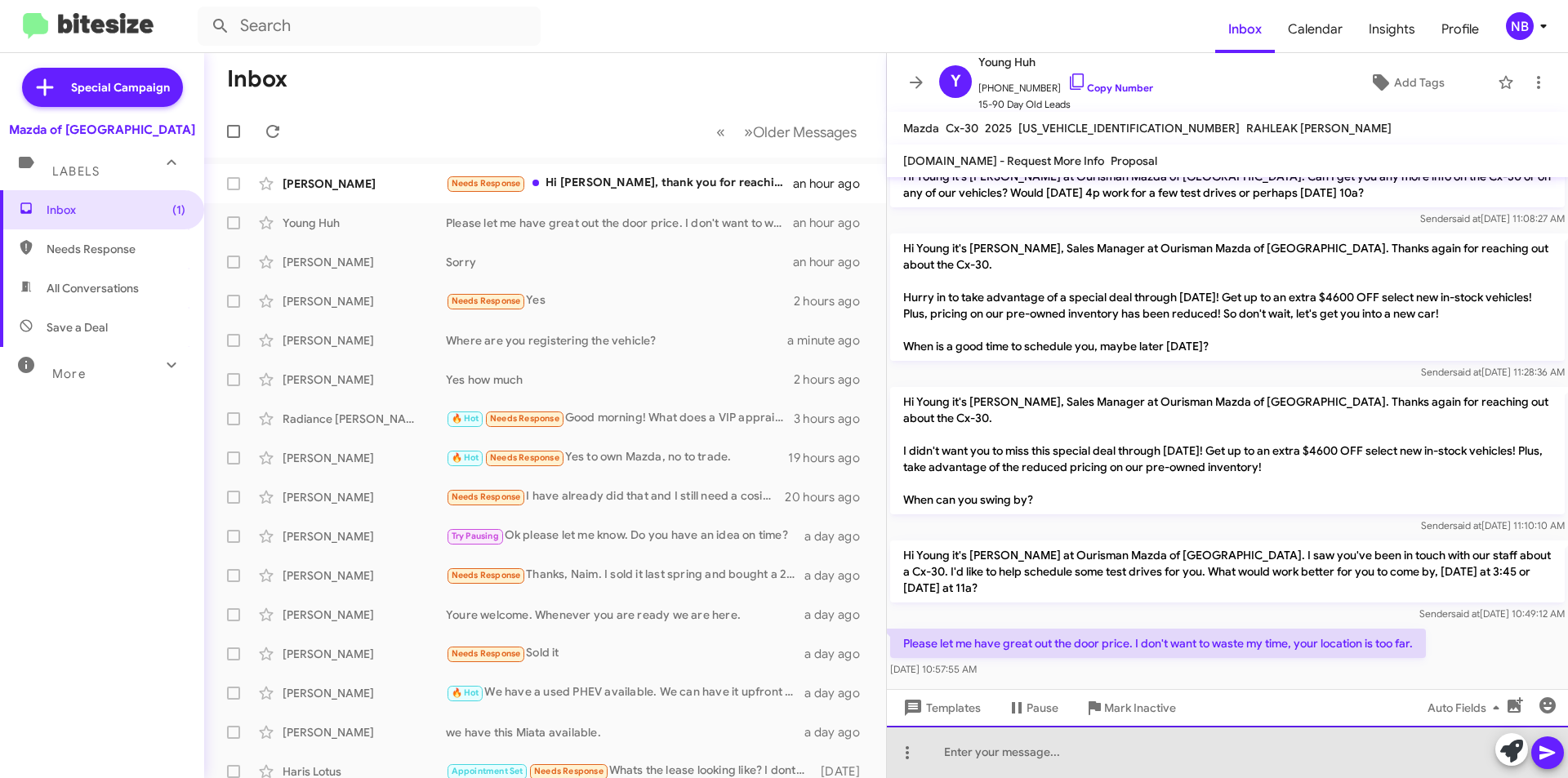
click at [1125, 741] on div at bounding box center [1227, 751] width 681 height 53
click at [996, 747] on div at bounding box center [1227, 751] width 681 height 53
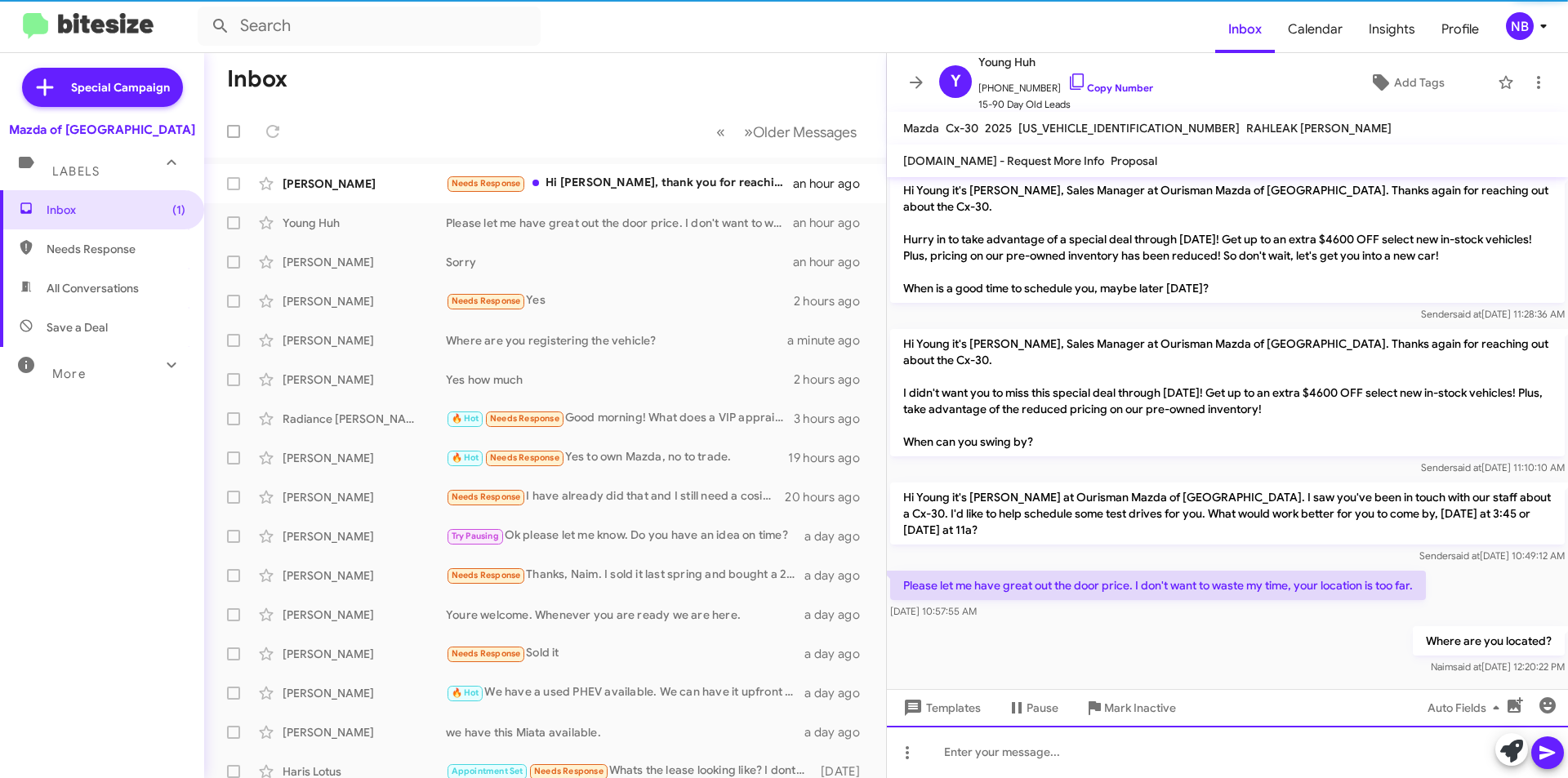
scroll to position [150, 0]
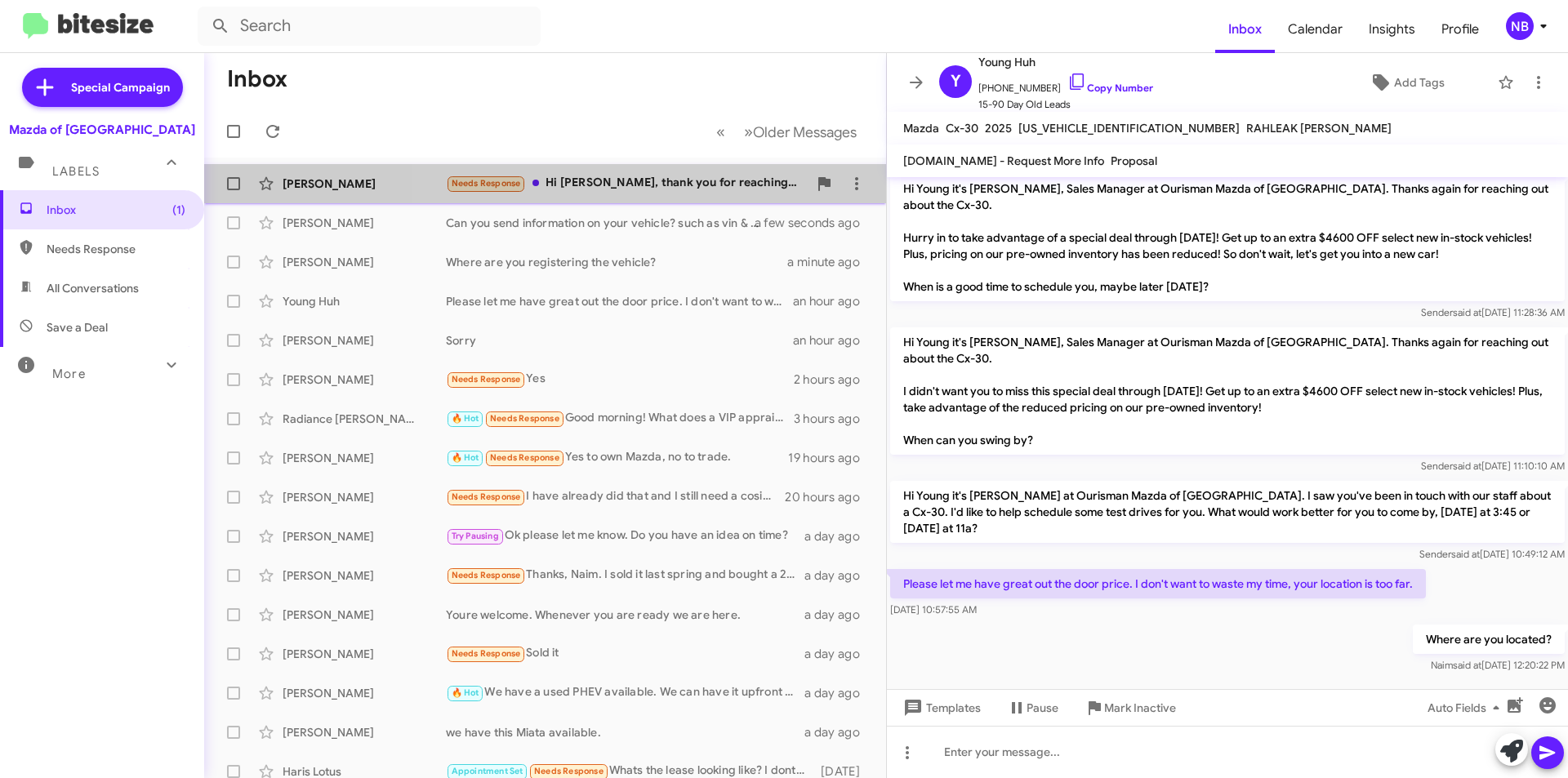
click at [661, 184] on div "Needs Response Hi [PERSON_NAME], thank you for reaching out, but I ended up set…" at bounding box center [627, 183] width 361 height 18
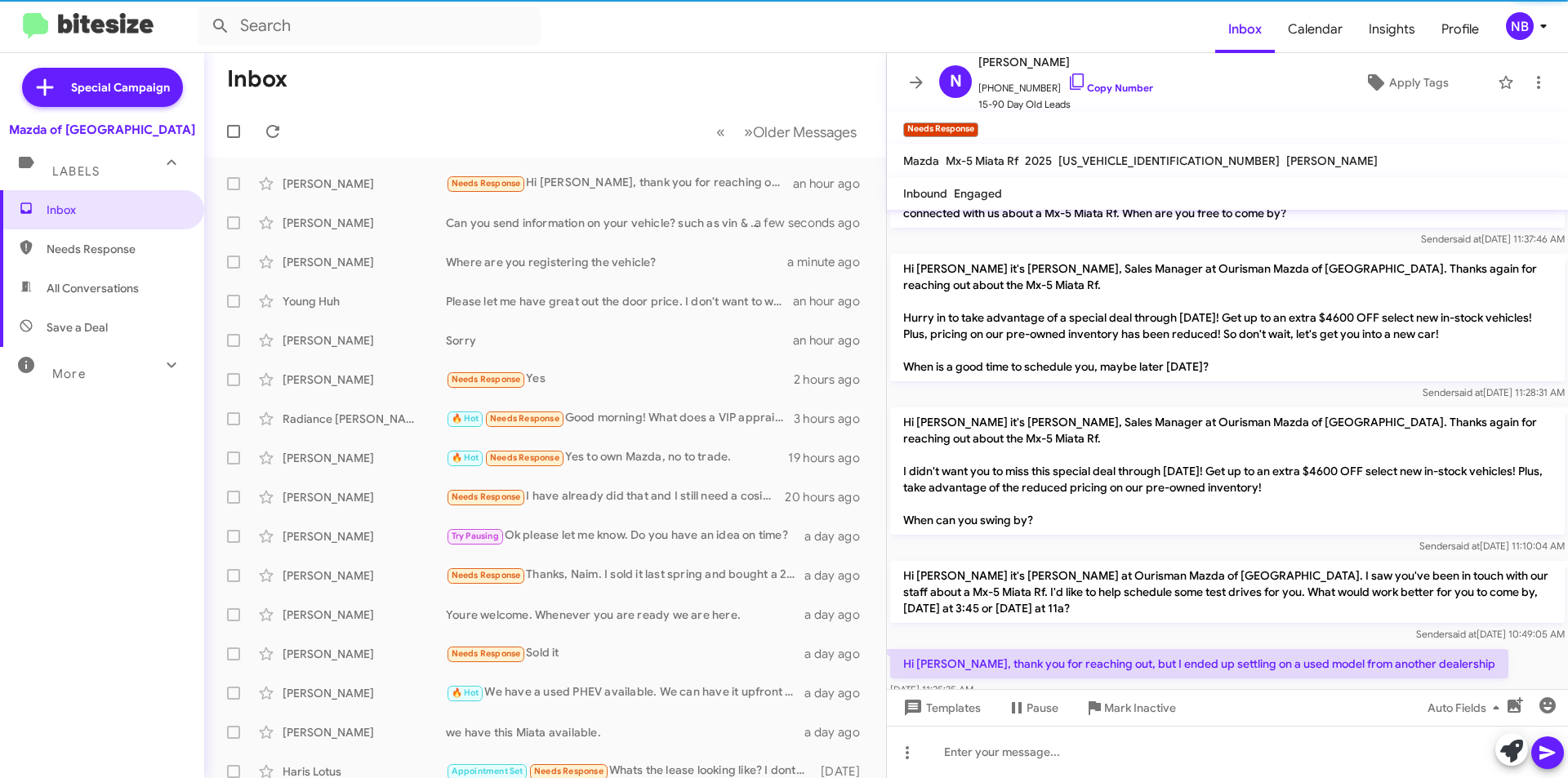
scroll to position [64, 0]
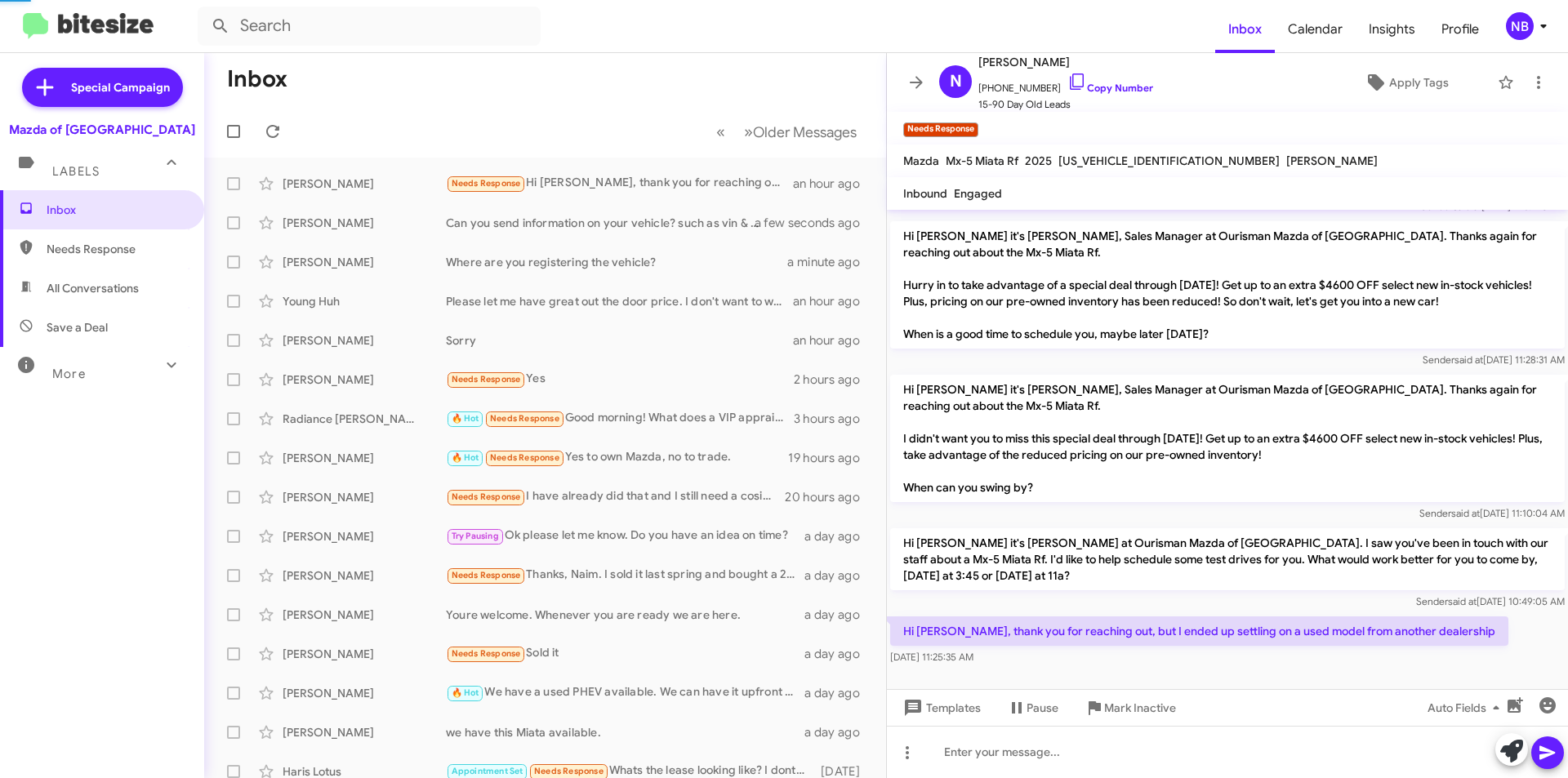
drag, startPoint x: 1008, startPoint y: 632, endPoint x: 1249, endPoint y: 643, distance: 241.3
click at [1245, 647] on div "Hi [PERSON_NAME], thank you for reaching out, but I ended up settling on a used…" at bounding box center [1198, 641] width 619 height 49
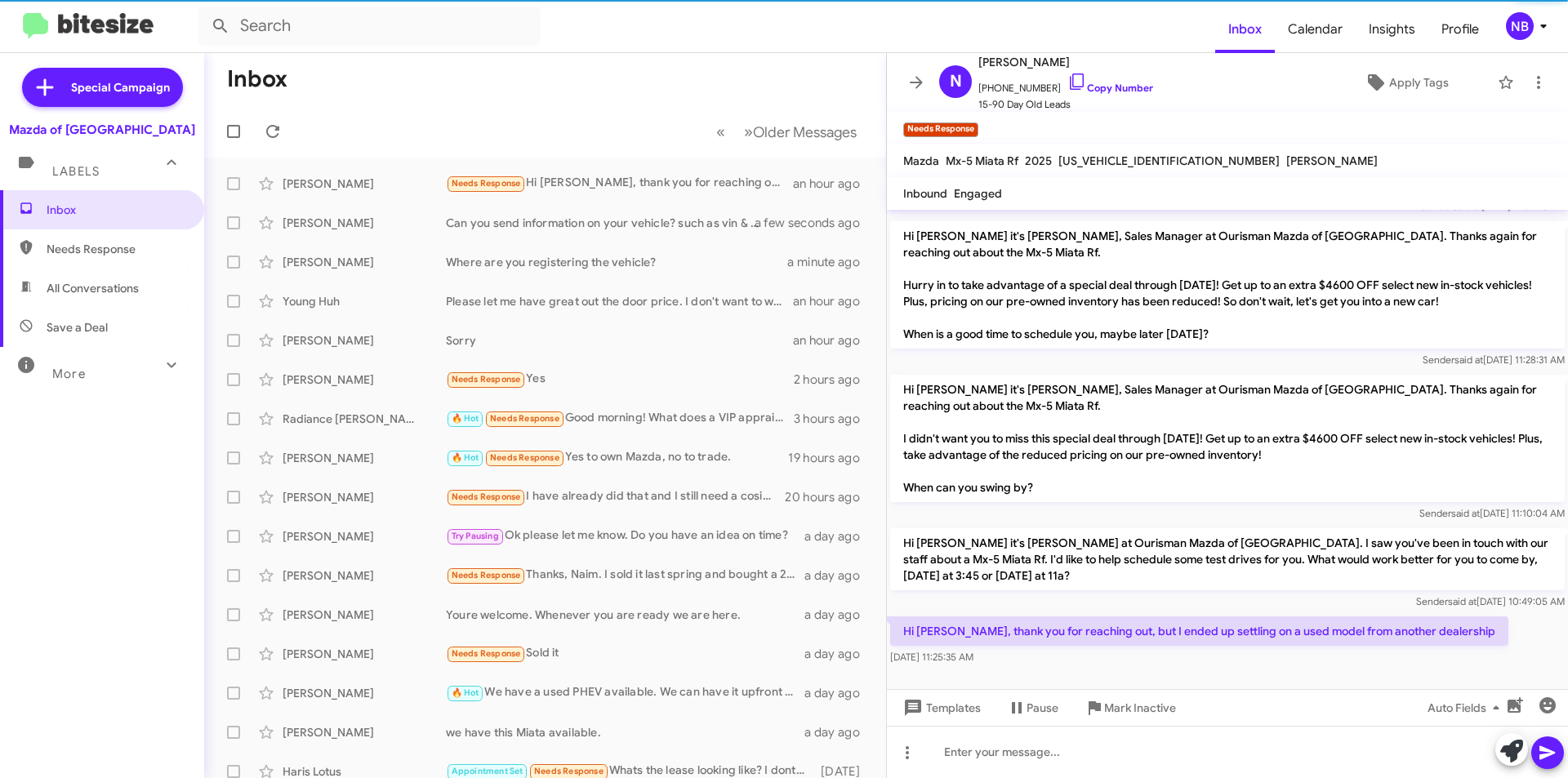
click at [1256, 631] on p "Hi [PERSON_NAME], thank you for reaching out, but I ended up settling on a used…" at bounding box center [1198, 631] width 619 height 29
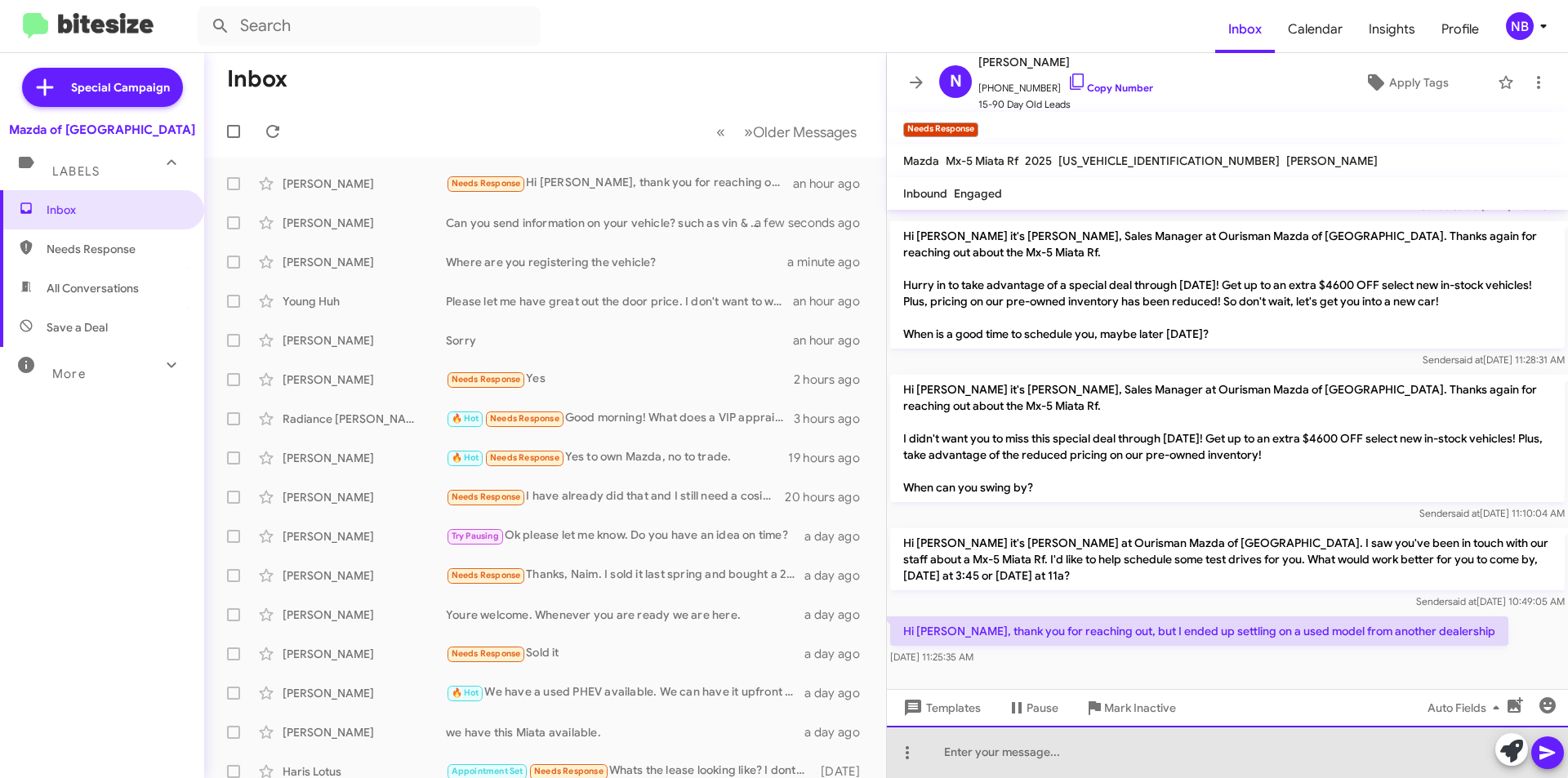
click at [1091, 752] on div at bounding box center [1227, 751] width 681 height 53
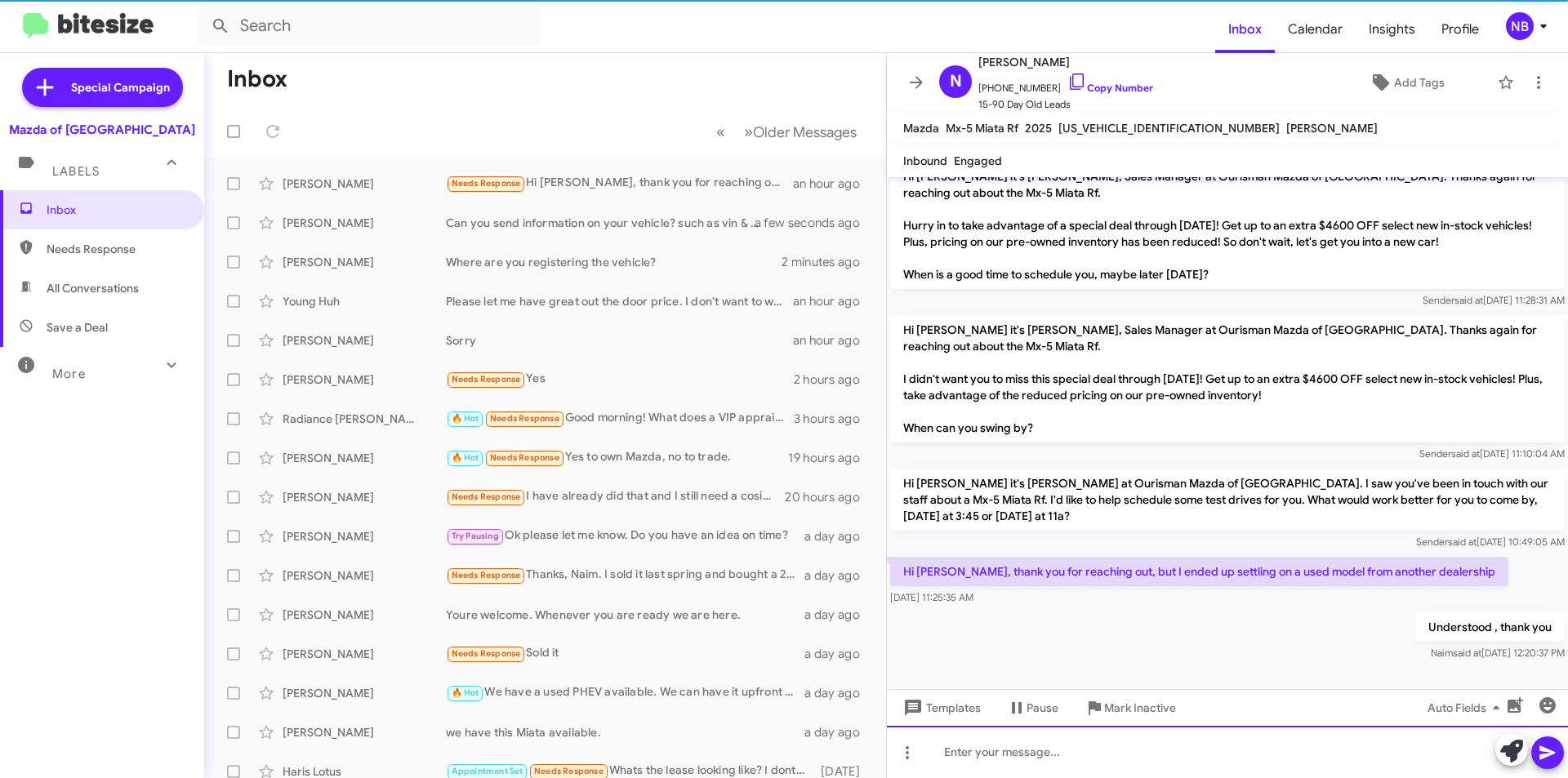
scroll to position [90, 0]
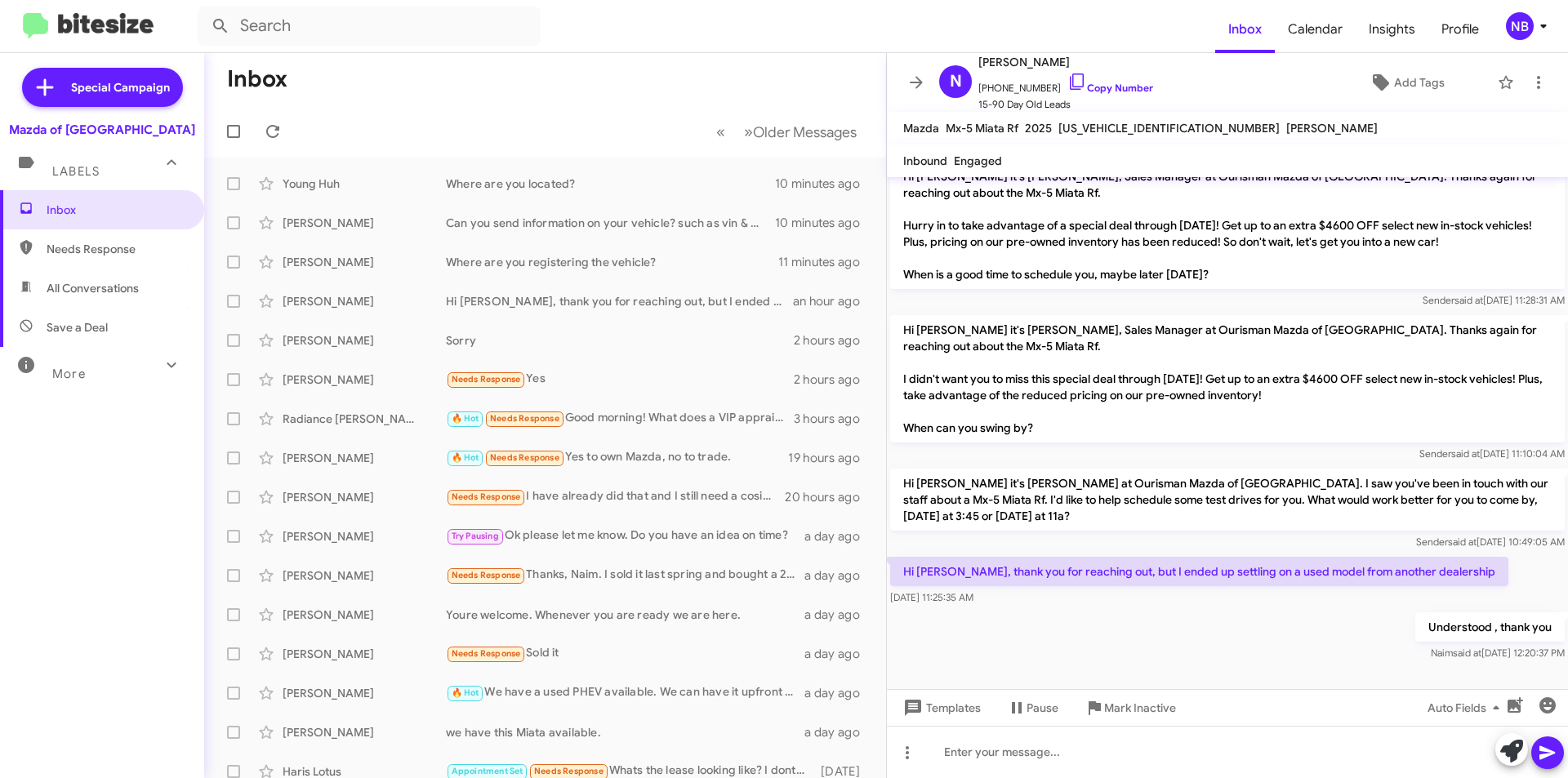
click at [1389, 588] on div "Hi [PERSON_NAME], thank you for reaching out, but I ended up settling on a used…" at bounding box center [1198, 581] width 619 height 49
click at [268, 130] on icon at bounding box center [272, 131] width 19 height 19
click at [703, 462] on div "🔥 Hot Needs Response Yes to own Mazda, no to trade." at bounding box center [627, 457] width 361 height 18
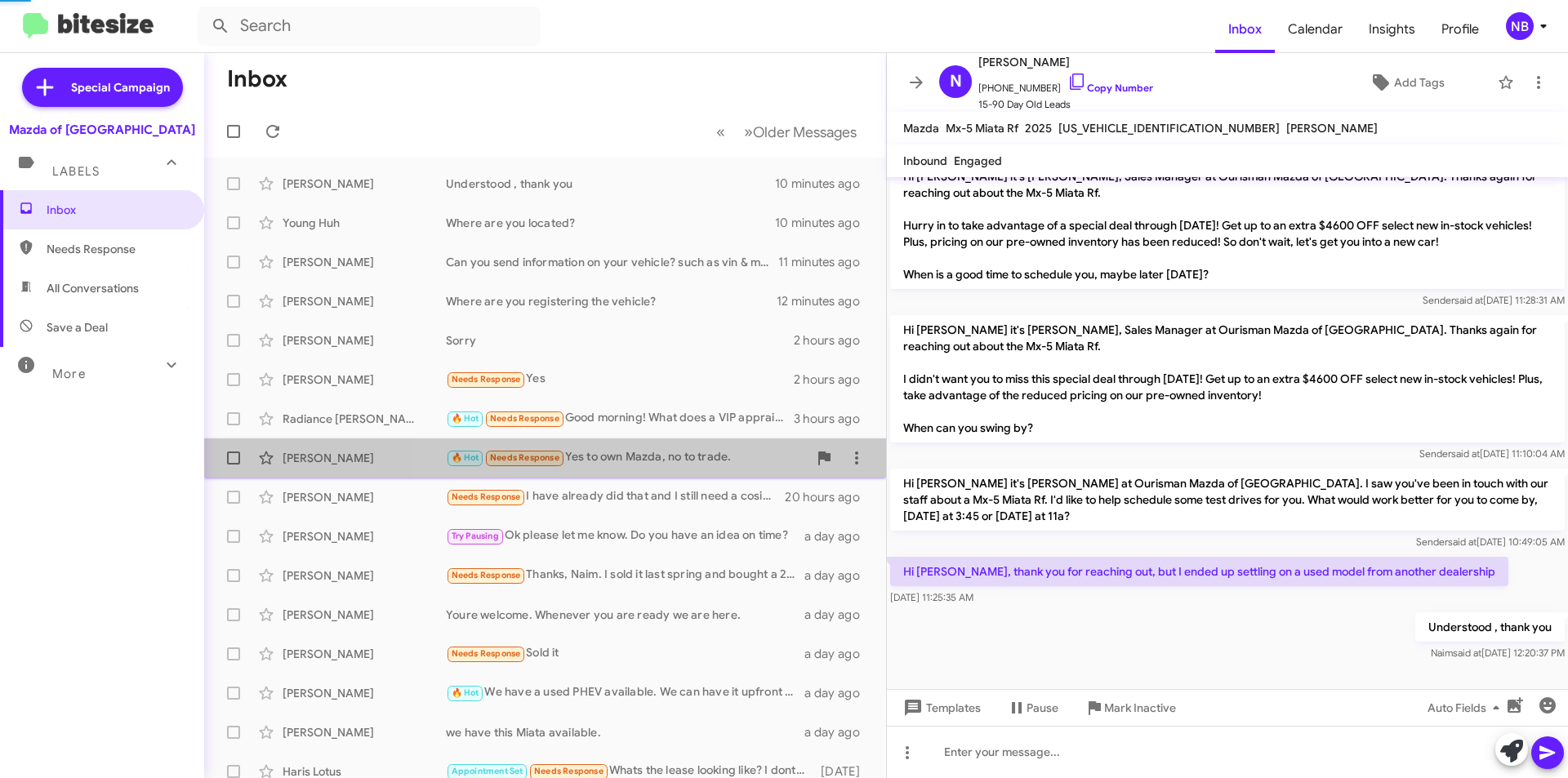
scroll to position [963, 0]
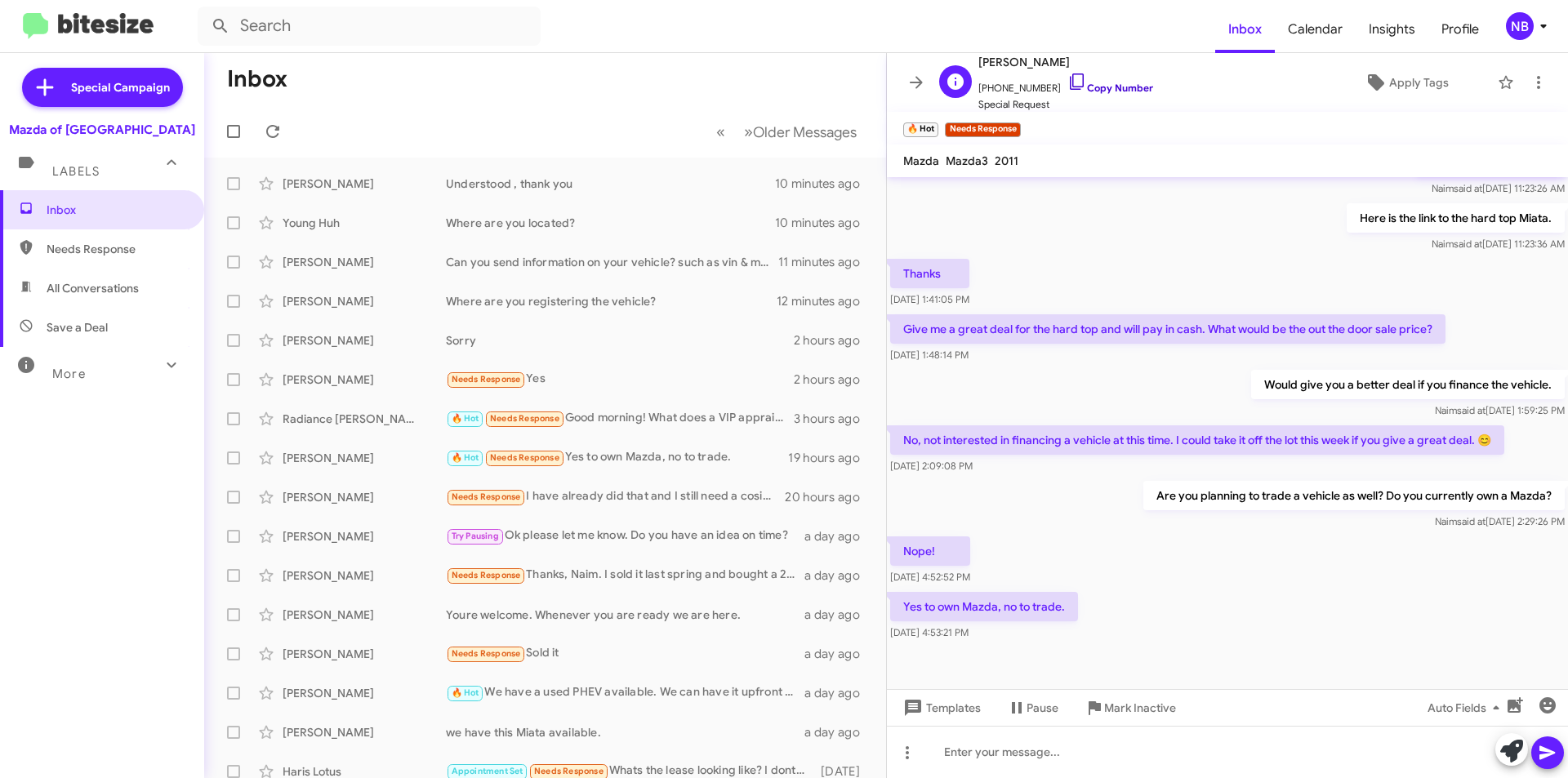
click at [1094, 91] on link "Copy Number" at bounding box center [1110, 88] width 86 height 12
click at [274, 132] on icon at bounding box center [272, 131] width 19 height 19
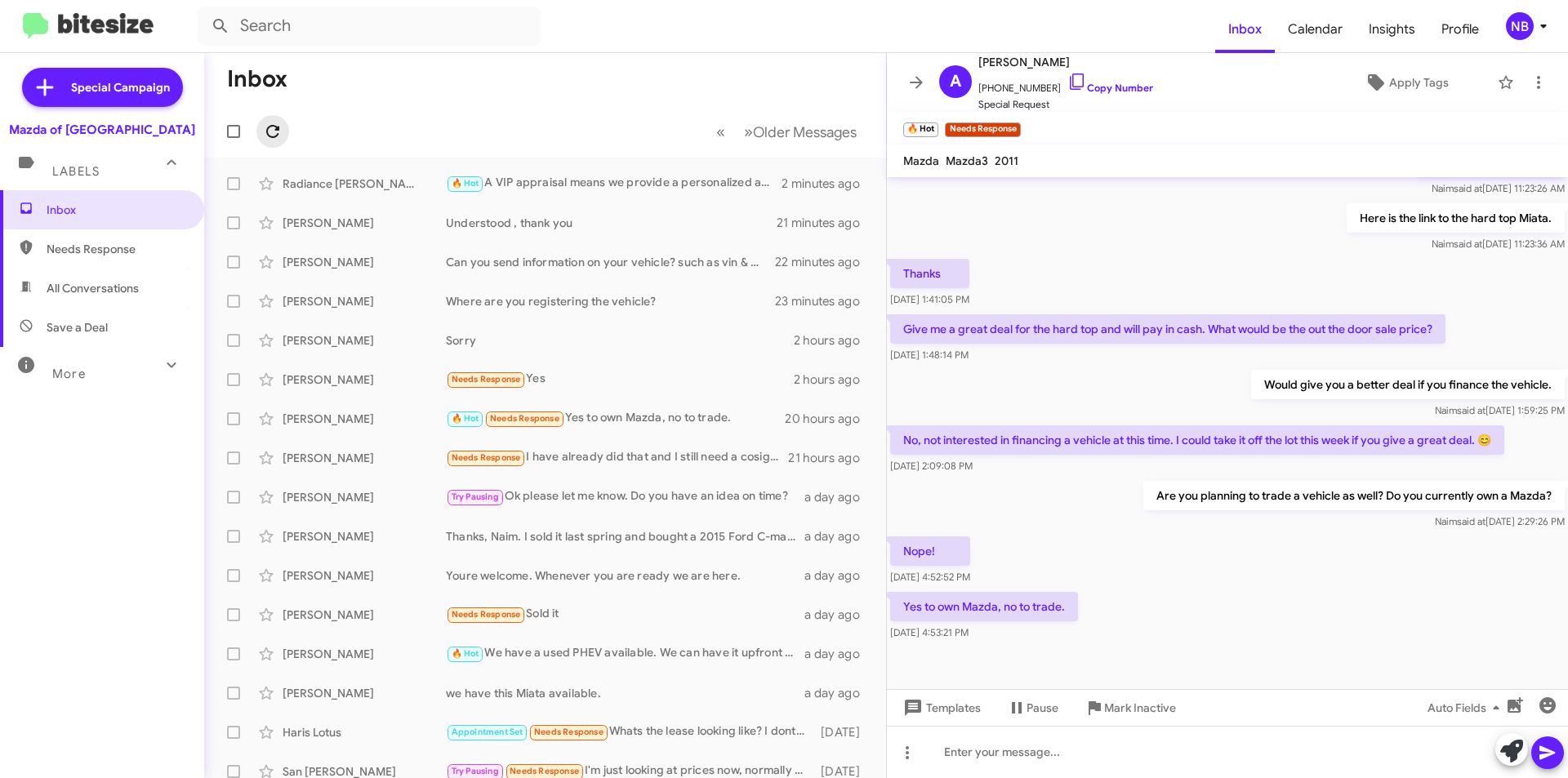
click at [274, 132] on icon at bounding box center [272, 131] width 19 height 19
click at [511, 382] on span "Needs Response" at bounding box center [486, 380] width 69 height 11
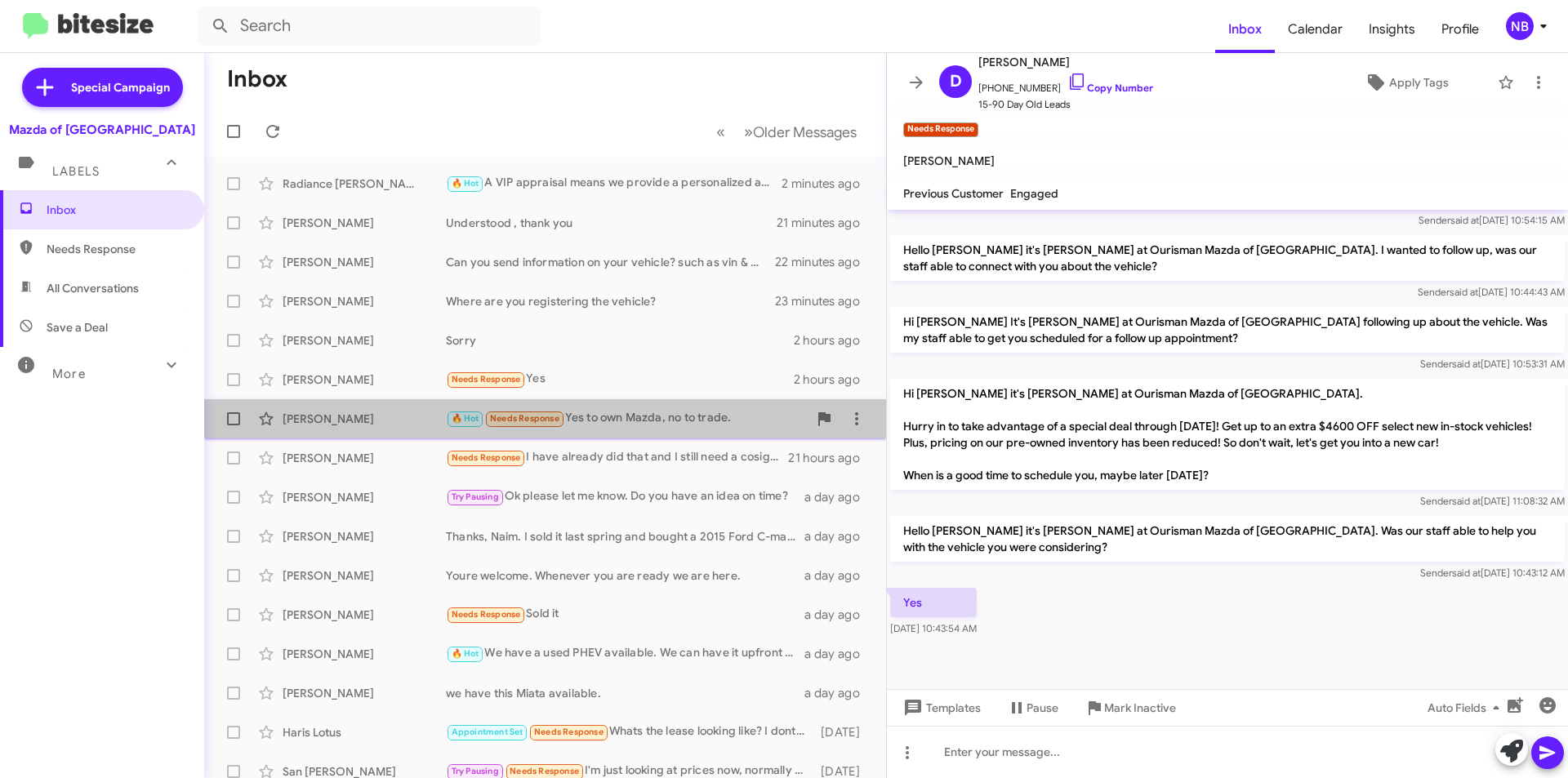
click at [611, 418] on div "🔥 Hot Needs Response Yes to own Mazda, no to trade." at bounding box center [627, 418] width 361 height 18
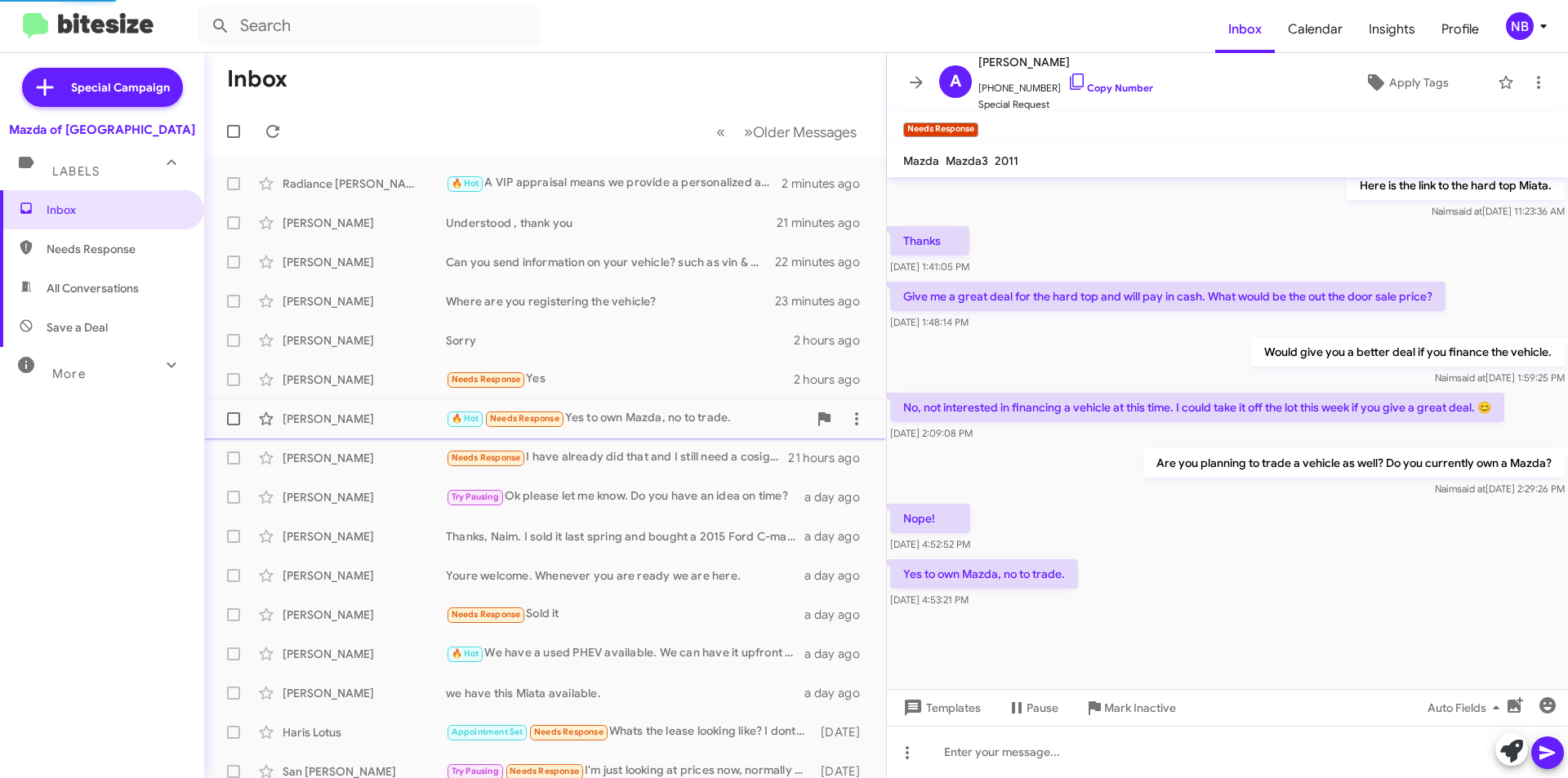
scroll to position [996, 0]
click at [1091, 88] on link "Copy Number" at bounding box center [1110, 88] width 86 height 12
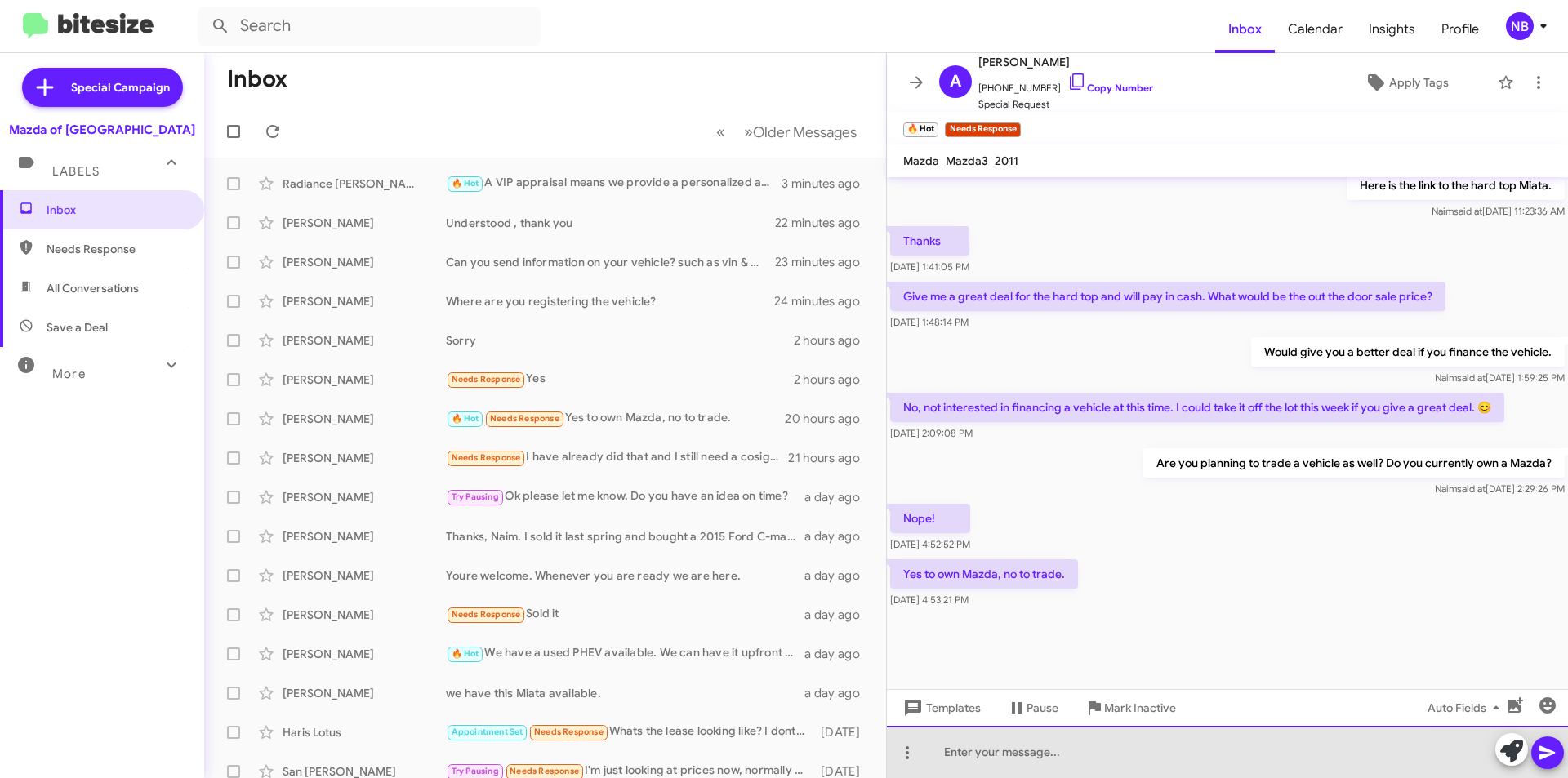
click at [982, 749] on div at bounding box center [1227, 751] width 681 height 53
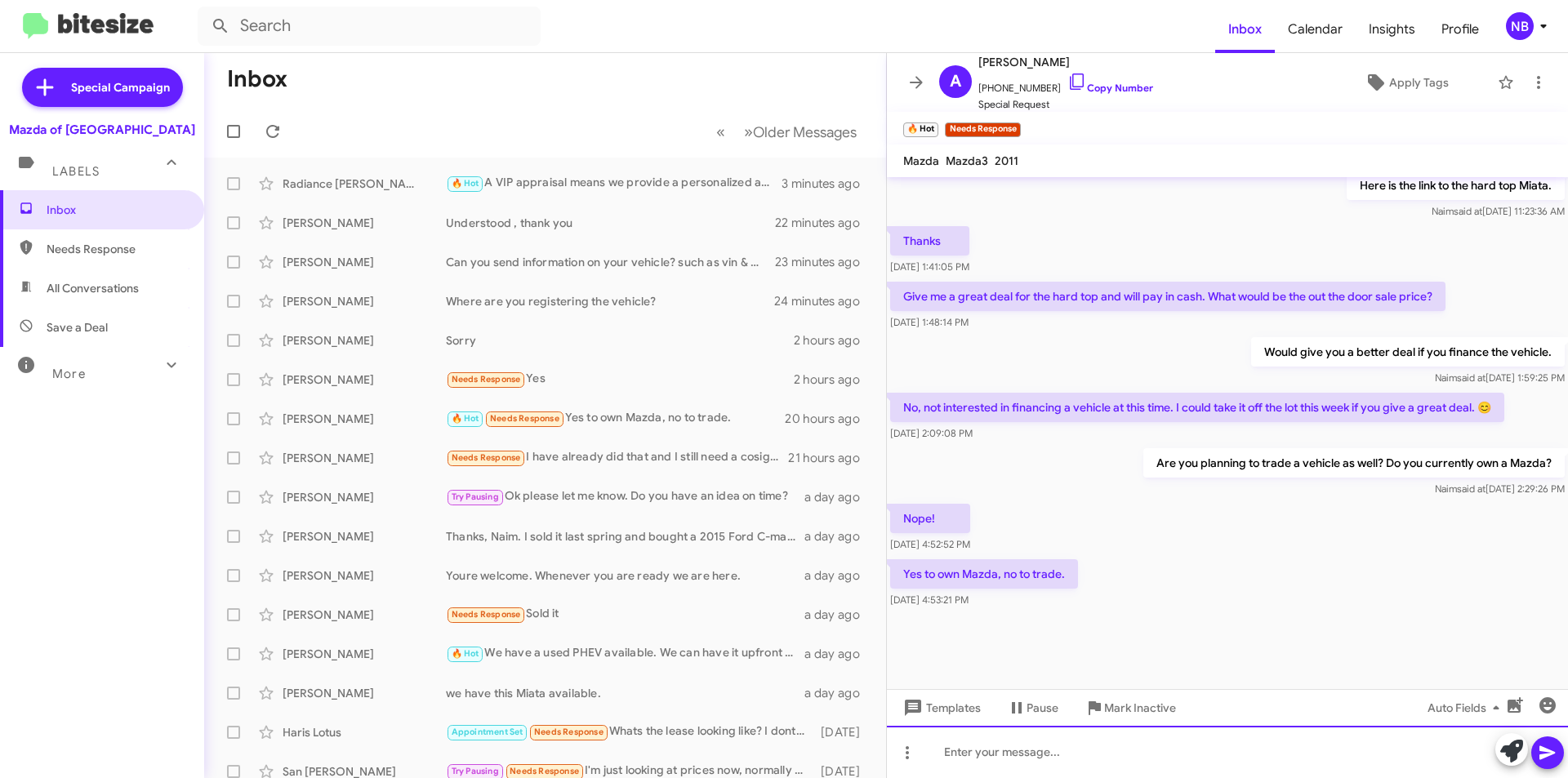
click at [1019, 755] on div at bounding box center [1227, 751] width 681 height 53
drag, startPoint x: 981, startPoint y: 749, endPoint x: 867, endPoint y: 746, distance: 114.0
click at [867, 746] on div "Inbox « Previous » Next Older Messages Radiance [PERSON_NAME] 🔥 Hot A VIP appra…" at bounding box center [885, 416] width 1363 height 725
click at [1215, 759] on div "Afternoon, I will be sending a quote to your email." at bounding box center [1227, 751] width 681 height 53
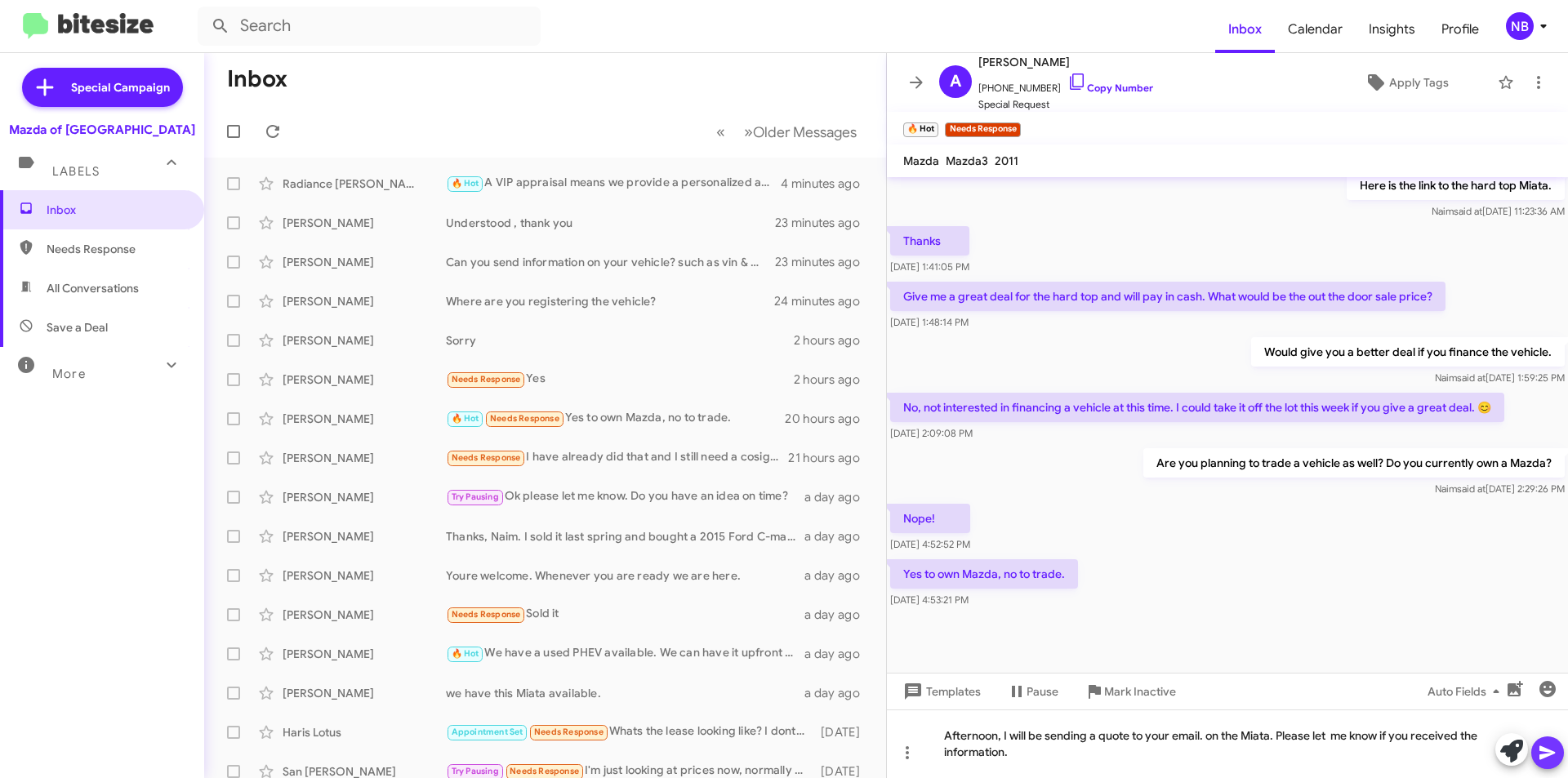
click at [1552, 757] on icon at bounding box center [1547, 752] width 19 height 19
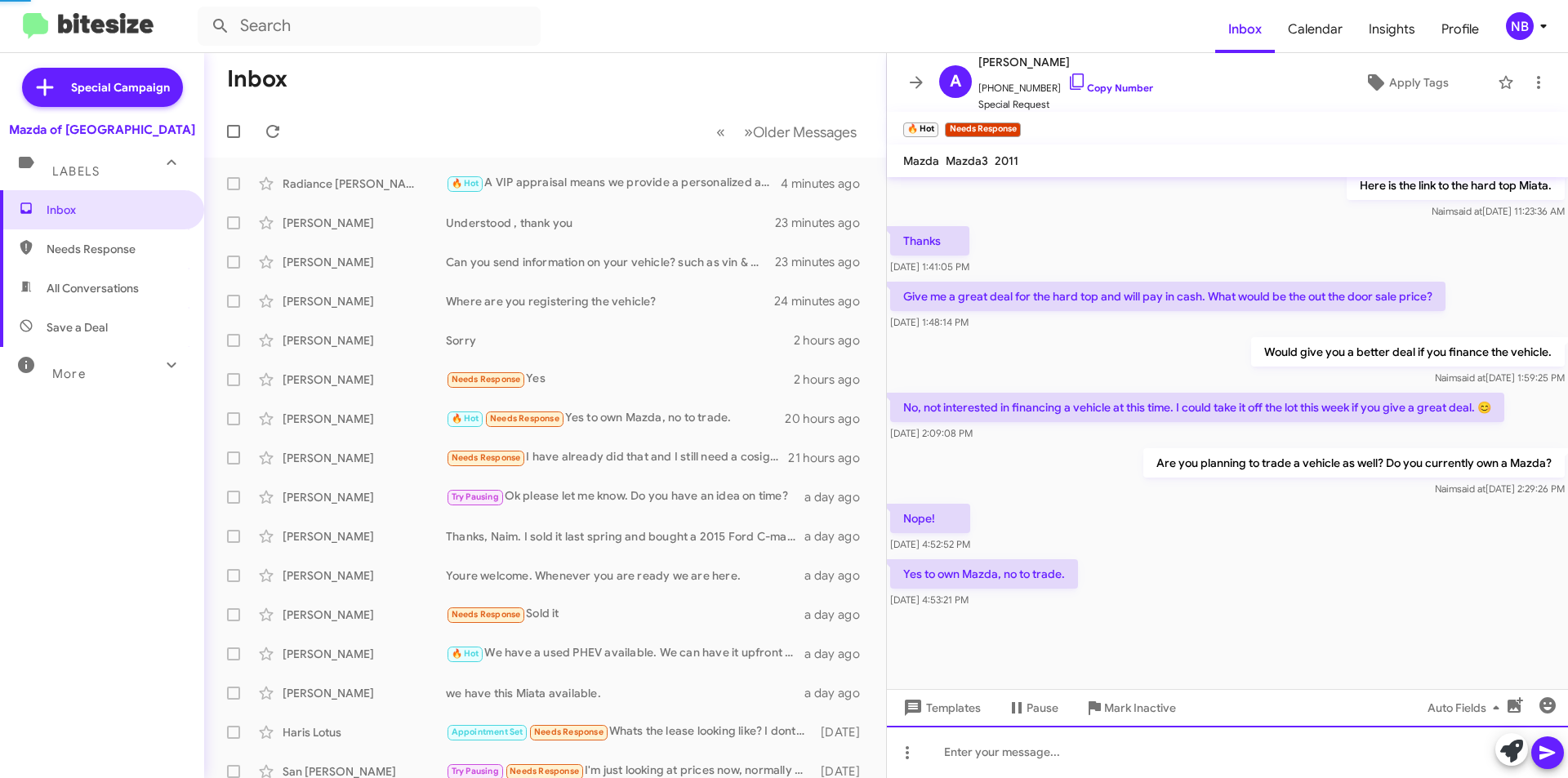
scroll to position [0, 0]
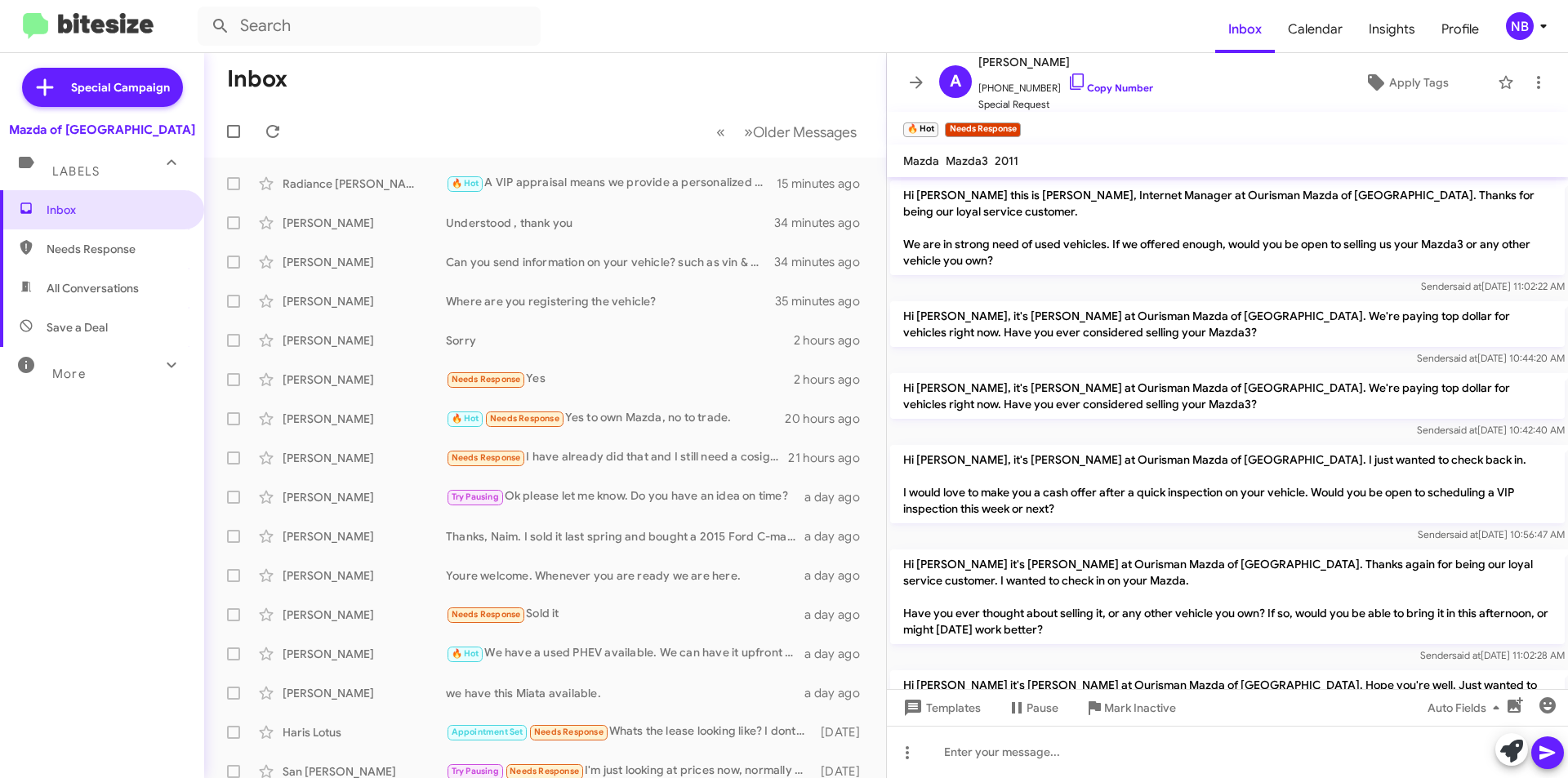
click at [733, 54] on mat-toolbar-row "Inbox" at bounding box center [545, 79] width 682 height 53
